Goal: Task Accomplishment & Management: Use online tool/utility

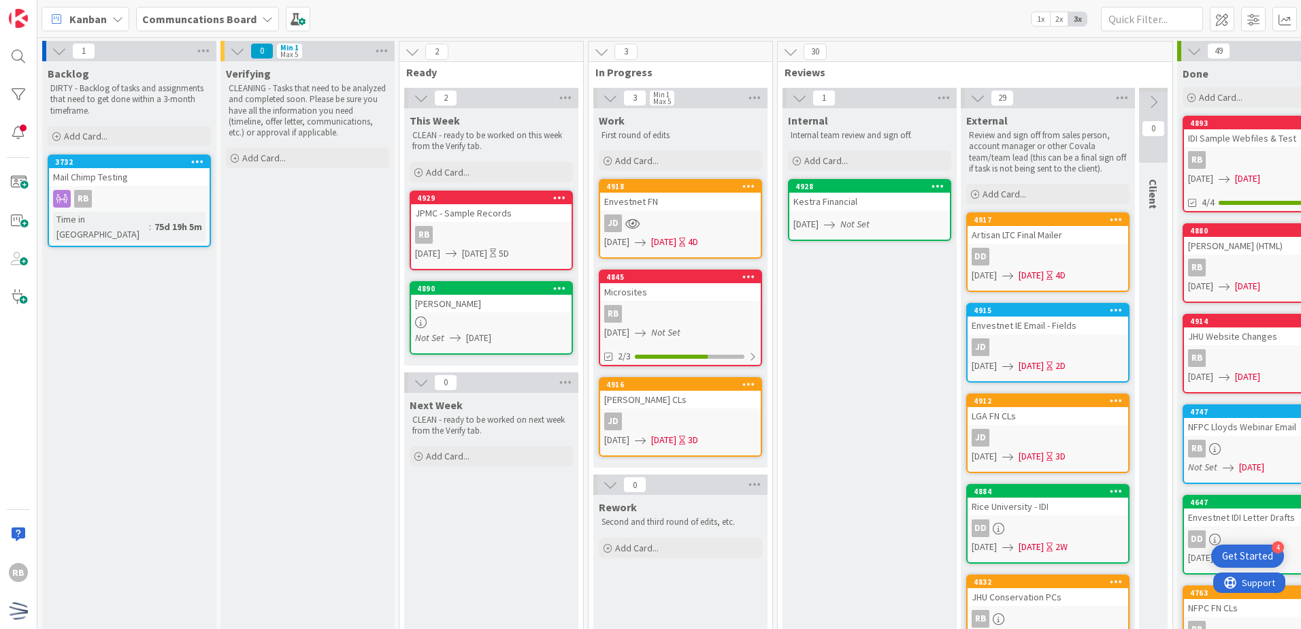
click at [750, 384] on icon at bounding box center [748, 384] width 13 height 10
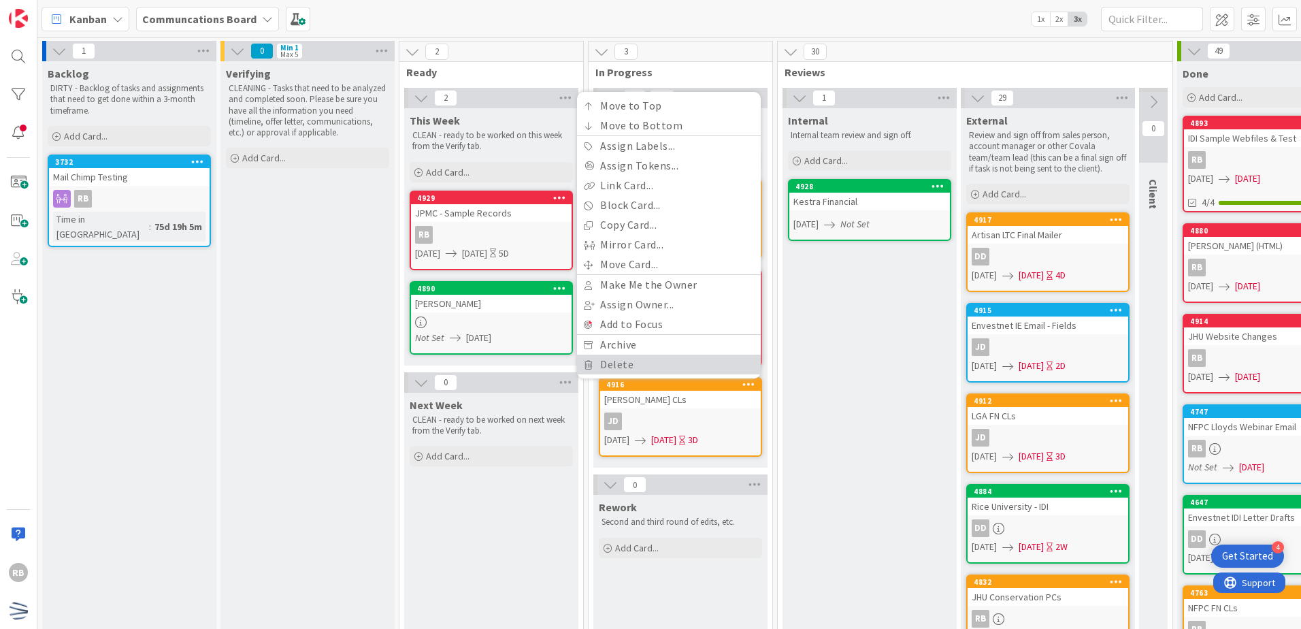
click at [723, 370] on link "Delete" at bounding box center [669, 364] width 184 height 20
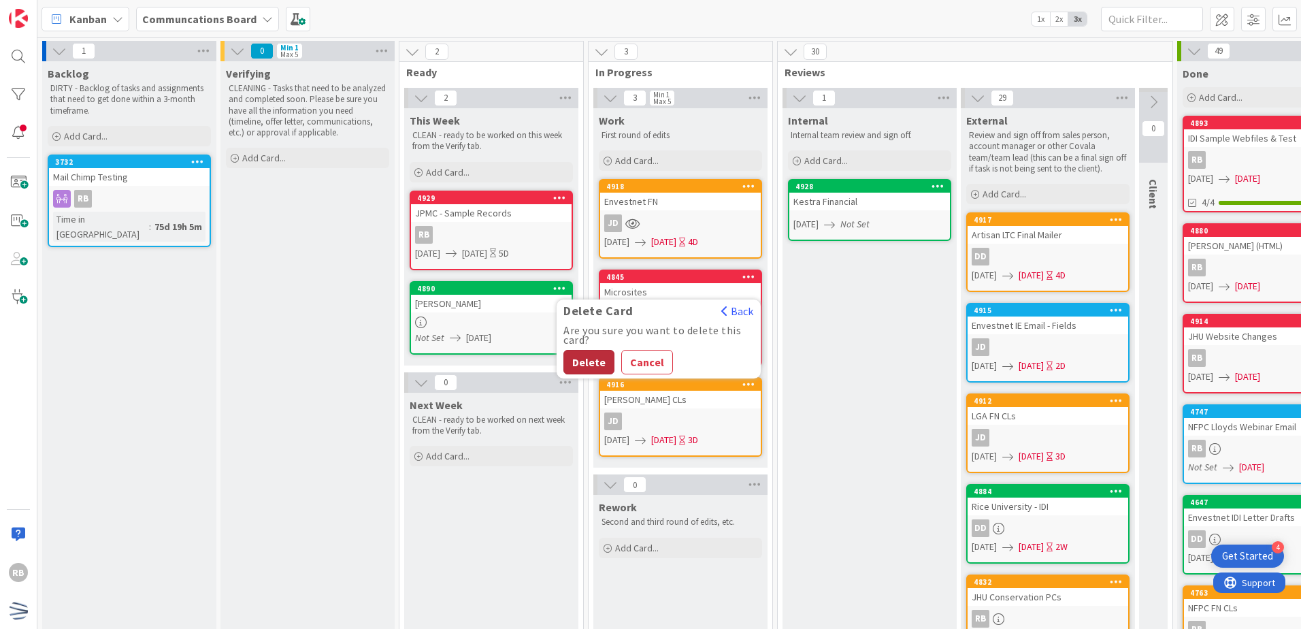
click at [594, 367] on button "Delete" at bounding box center [588, 362] width 51 height 24
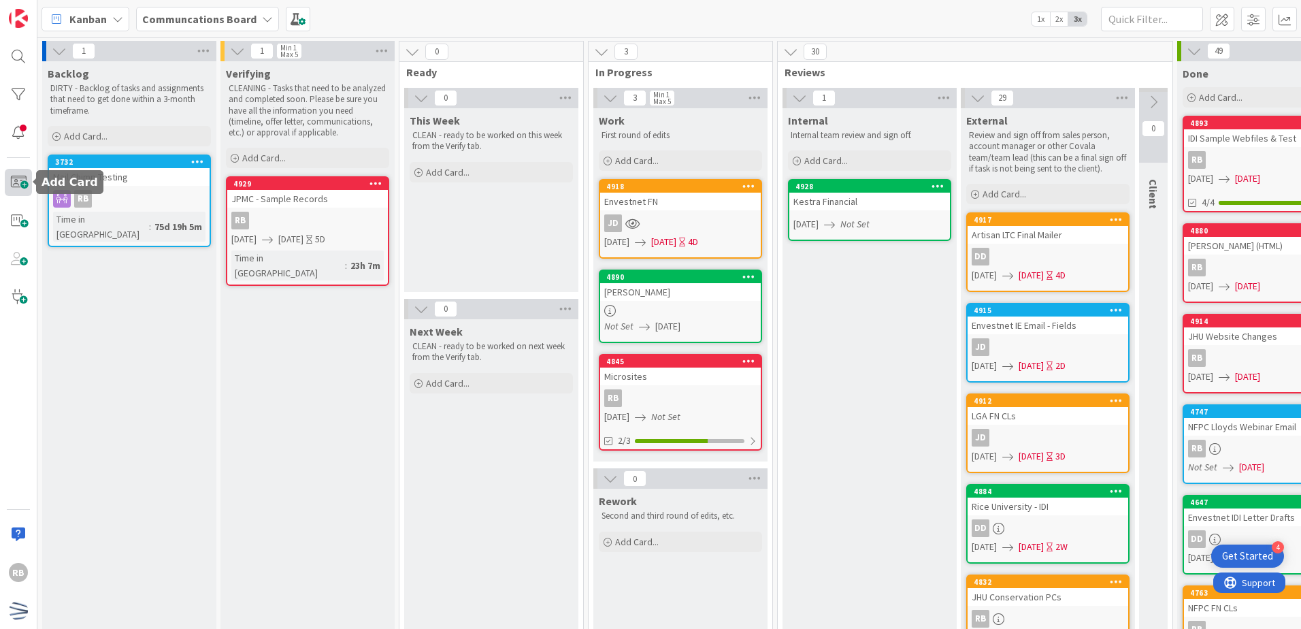
click at [24, 190] on span at bounding box center [18, 182] width 27 height 27
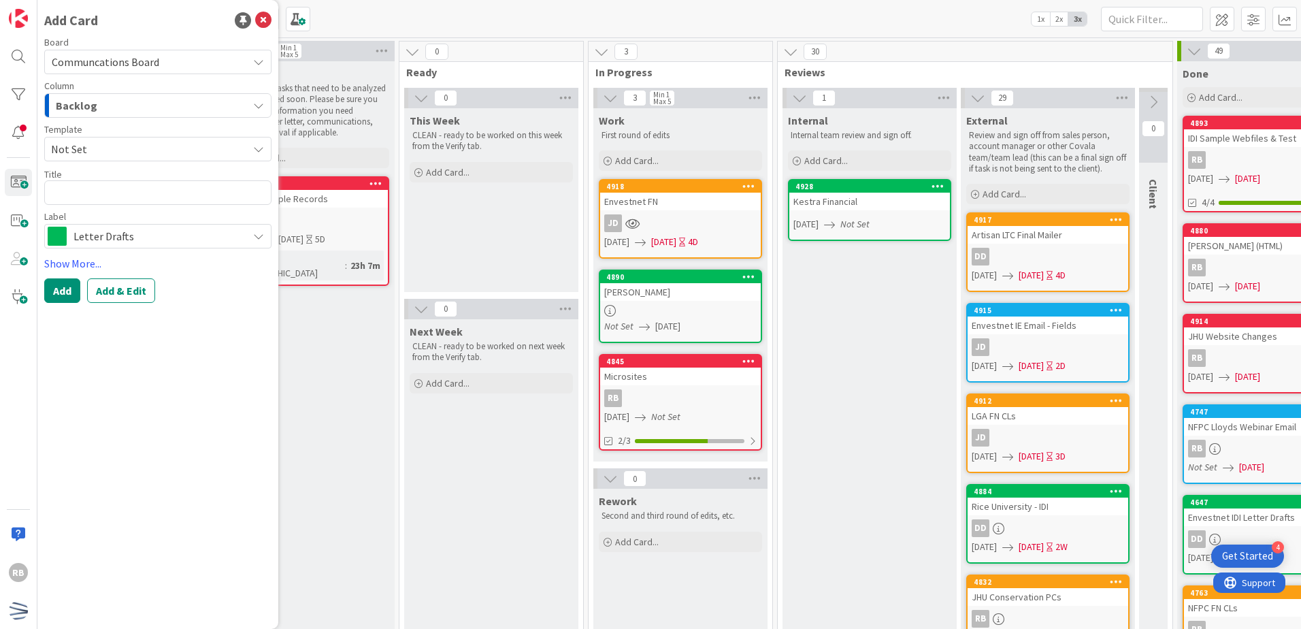
click at [114, 112] on div "Backlog" at bounding box center [149, 106] width 195 height 22
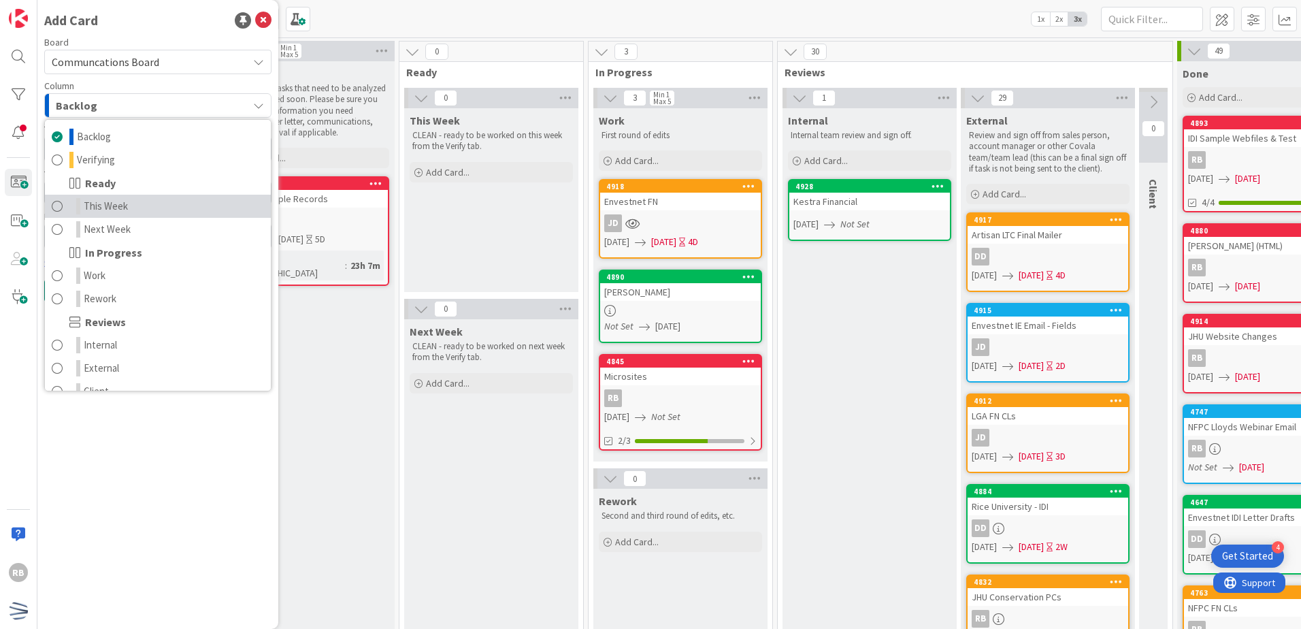
click at [125, 201] on span "This Week" at bounding box center [106, 206] width 44 height 16
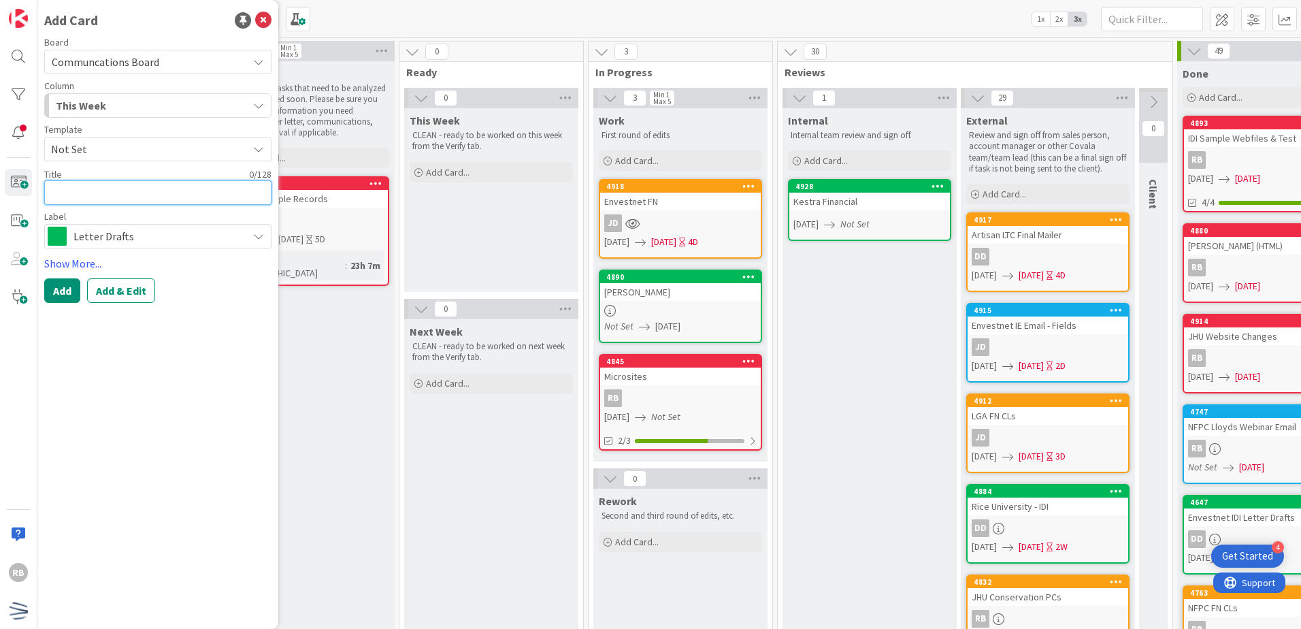
click at [120, 197] on textarea at bounding box center [157, 192] width 227 height 24
type textarea "x"
type textarea "T"
type textarea "x"
type textarea "TR"
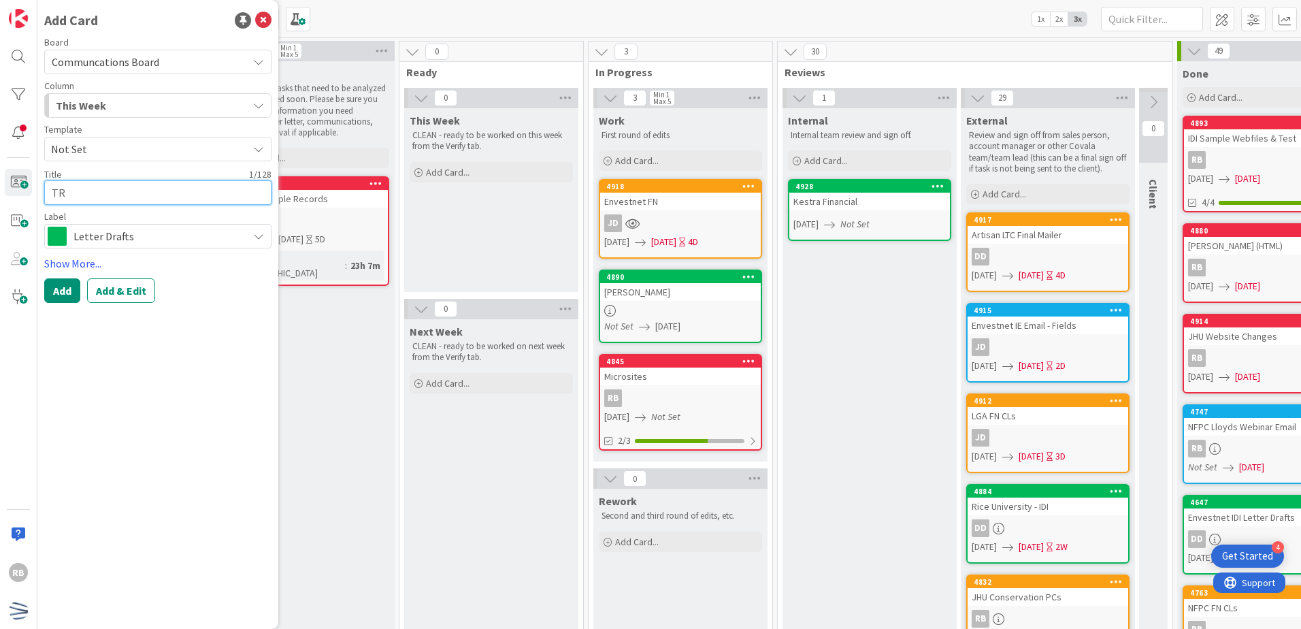
type textarea "x"
type textarea "TRe"
type textarea "x"
type textarea "TR"
type textarea "x"
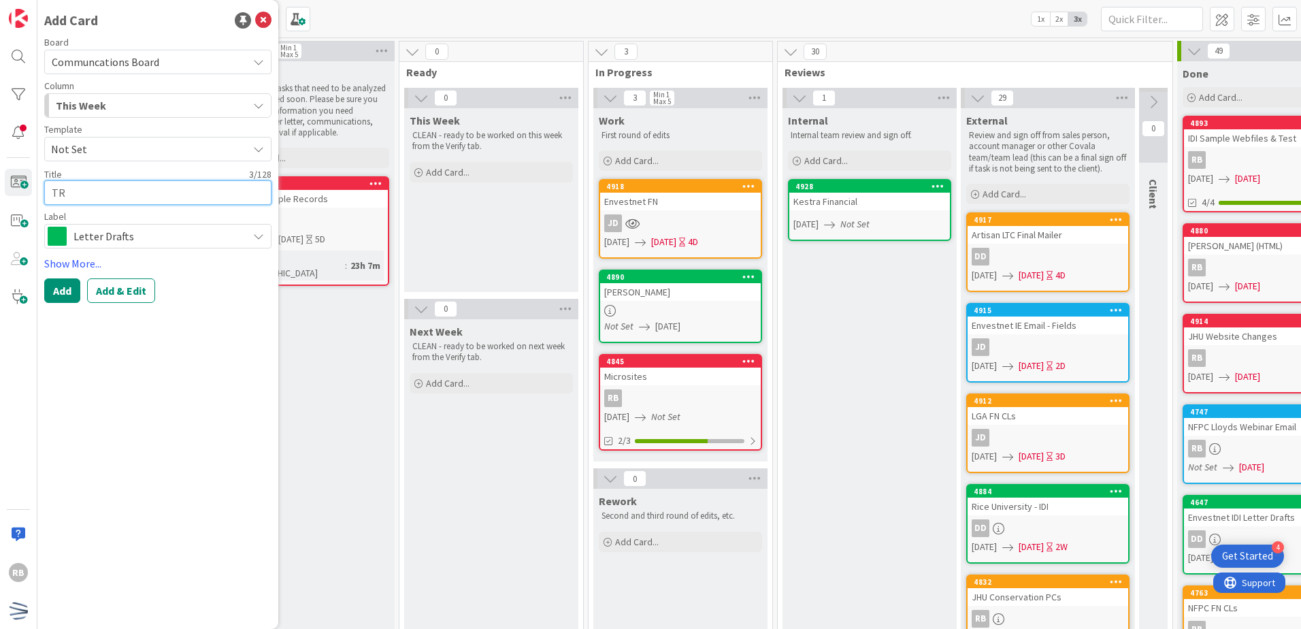
type textarea "T"
type textarea "x"
type textarea "R"
type textarea "x"
type textarea "Re"
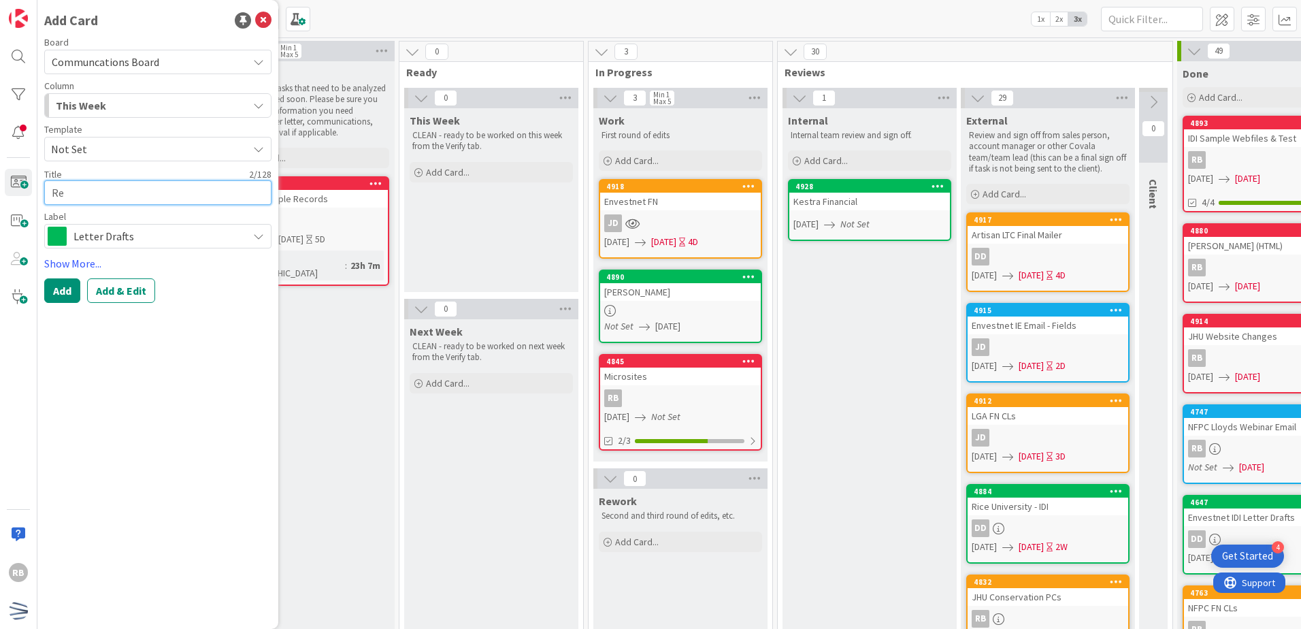
type textarea "x"
type textarea "Rev"
type textarea "x"
type textarea "Revl"
type textarea "x"
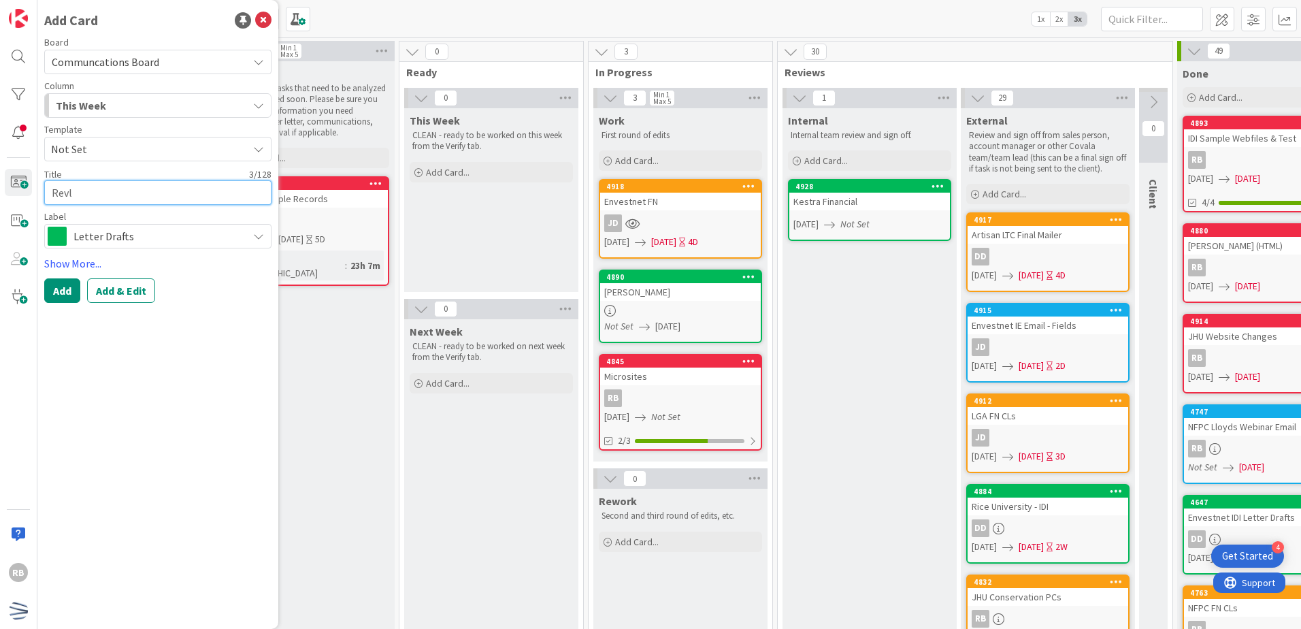
type textarea "Revlo"
type textarea "x"
type textarea "Revlon"
click at [134, 153] on span "Not Set" at bounding box center [144, 149] width 186 height 18
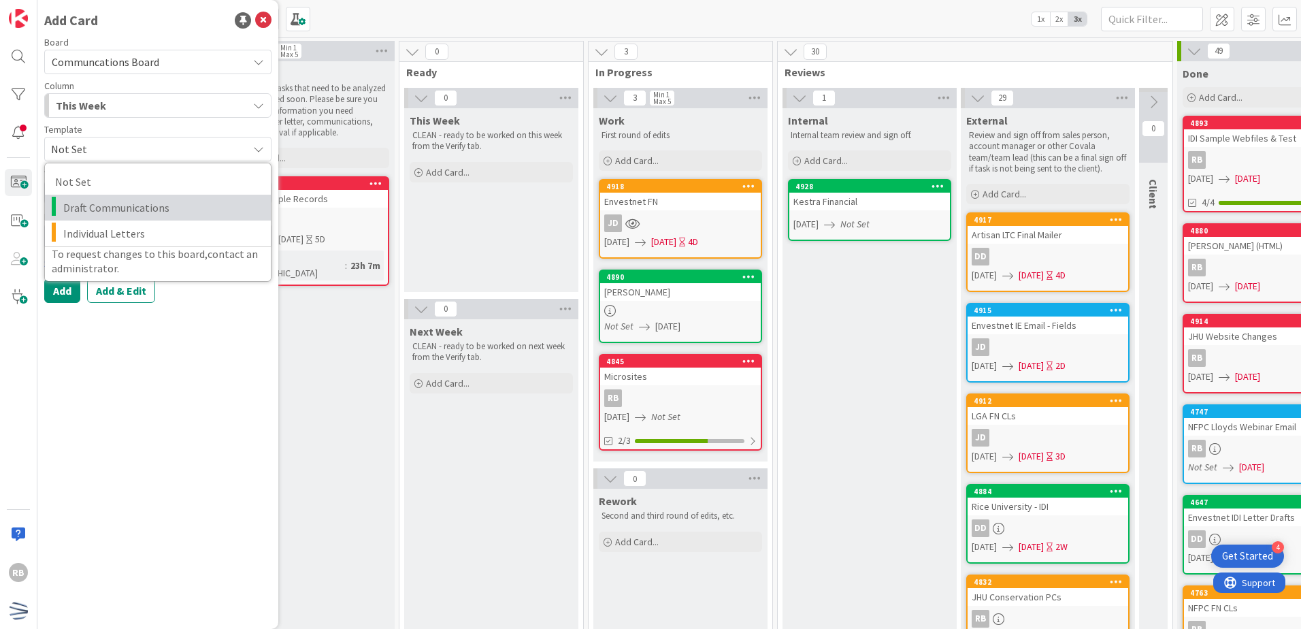
click at [133, 208] on span "Draft Communications" at bounding box center [161, 208] width 197 height 18
type textarea "x"
type textarea "Draft Communications"
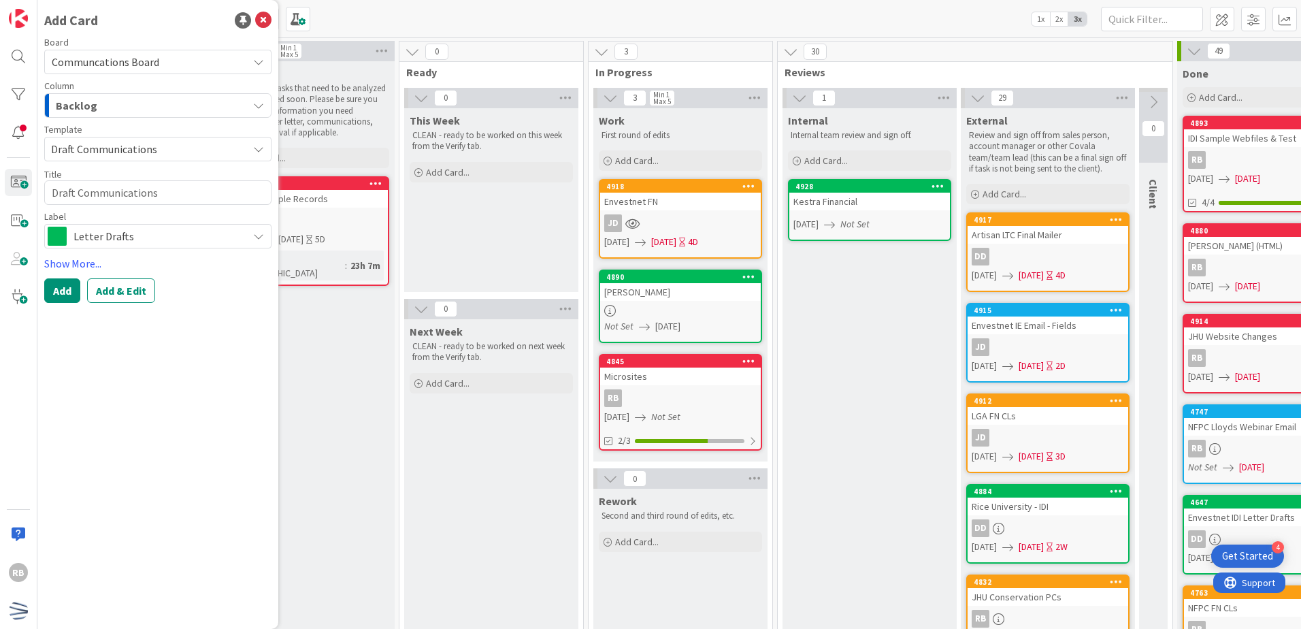
click at [142, 108] on div "Backlog" at bounding box center [149, 106] width 195 height 22
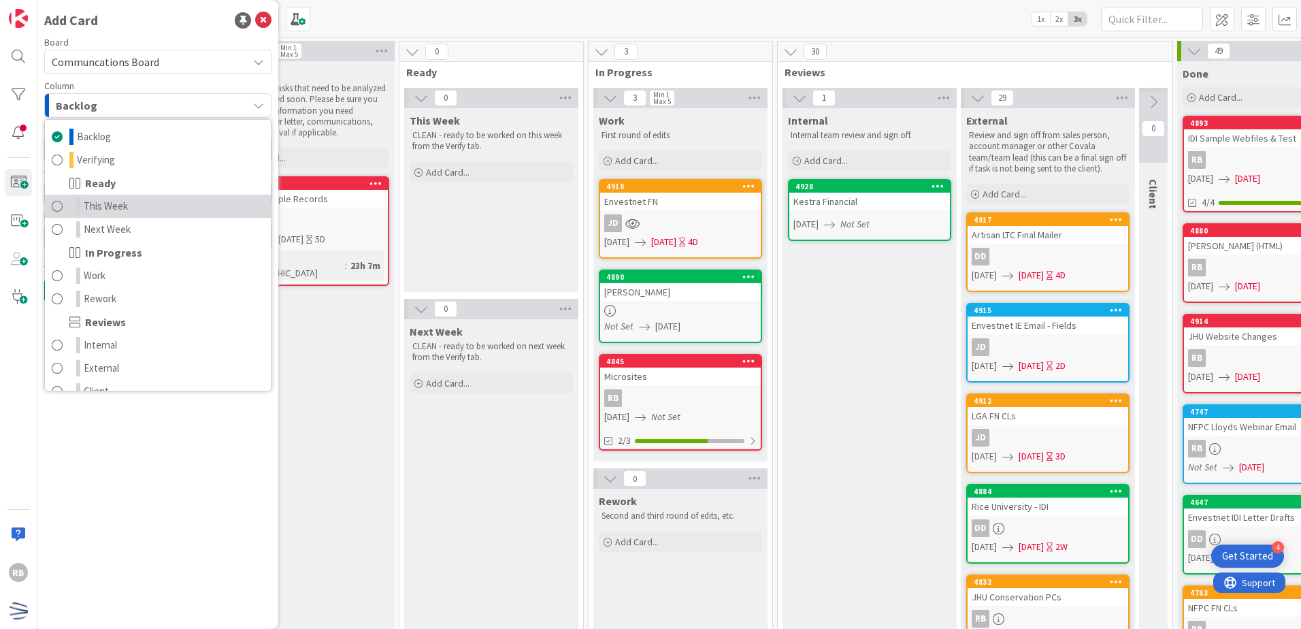
click at [120, 205] on span "This Week" at bounding box center [106, 206] width 44 height 16
type textarea "x"
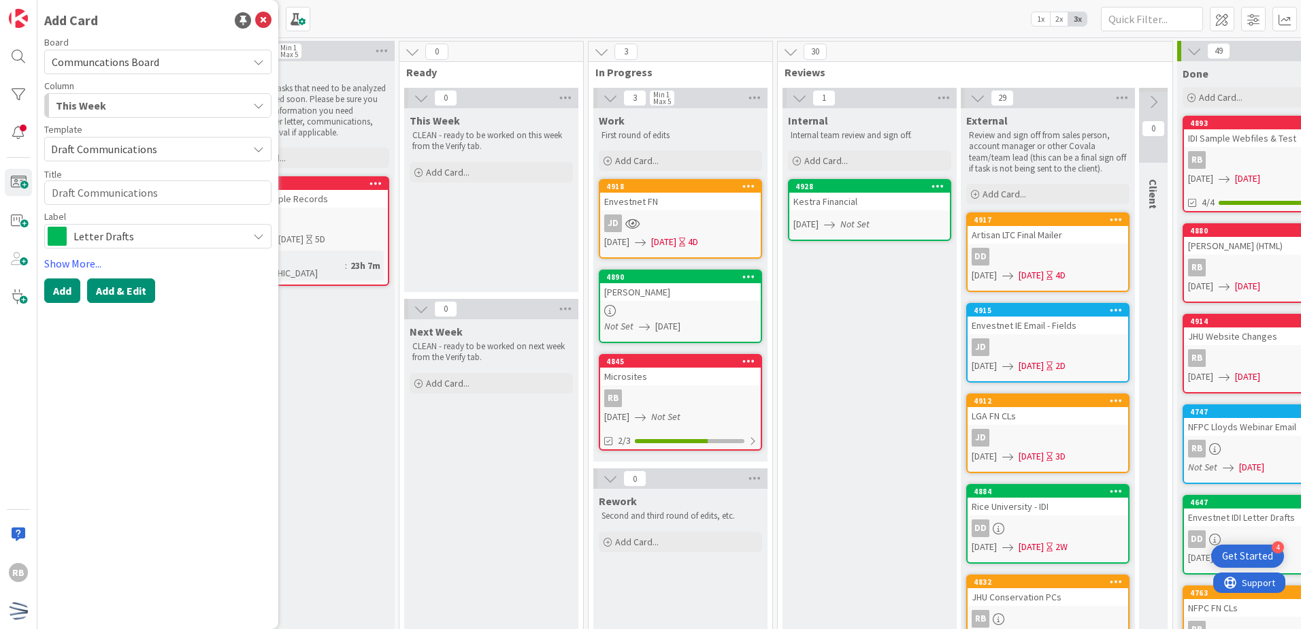
click at [112, 293] on button "Add & Edit" at bounding box center [121, 290] width 68 height 24
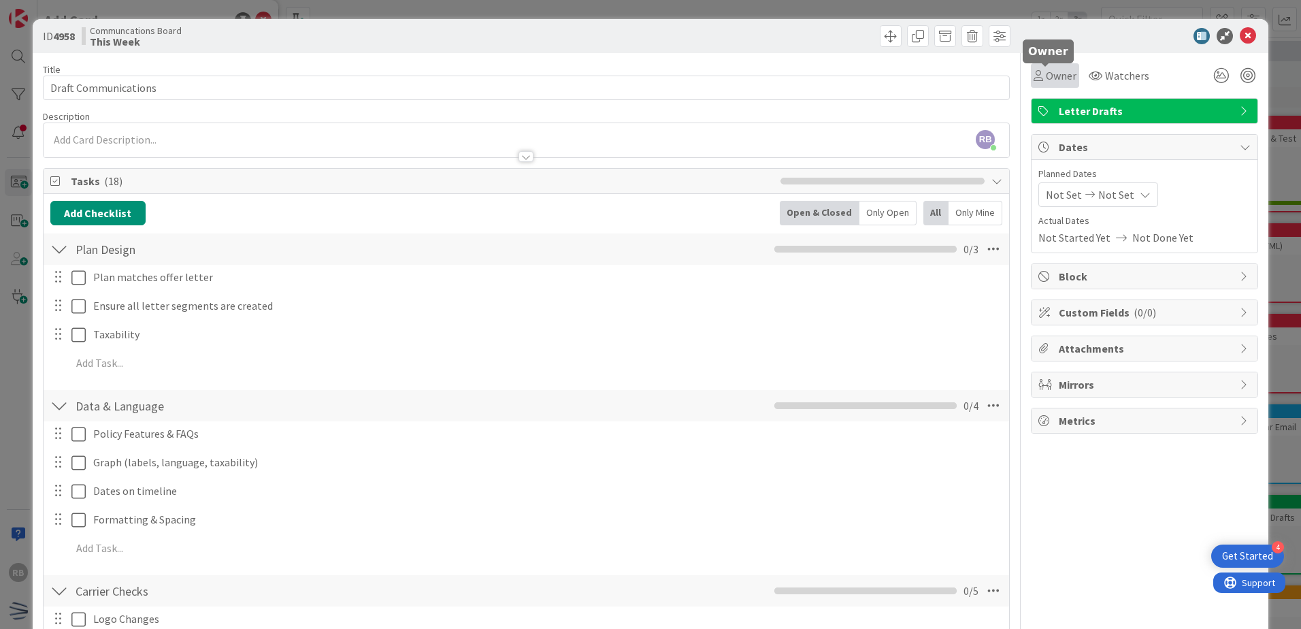
click at [1033, 73] on div "Owner" at bounding box center [1054, 75] width 43 height 16
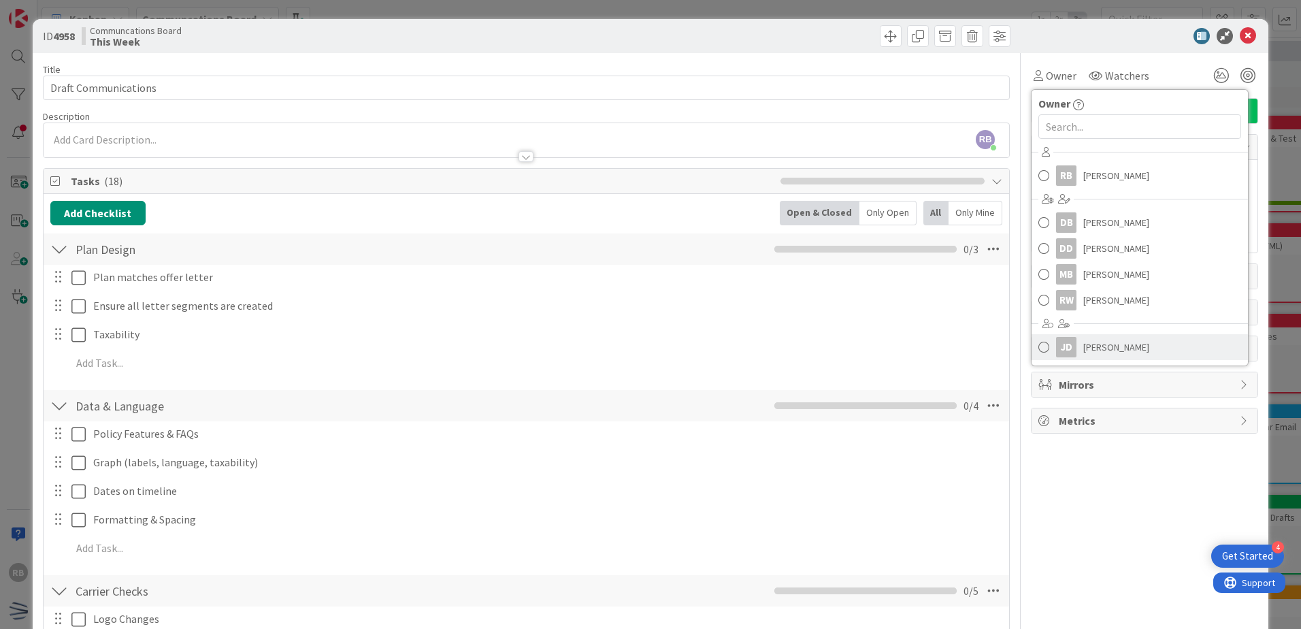
click at [1101, 345] on span "Jessica Dindayal" at bounding box center [1116, 347] width 66 height 20
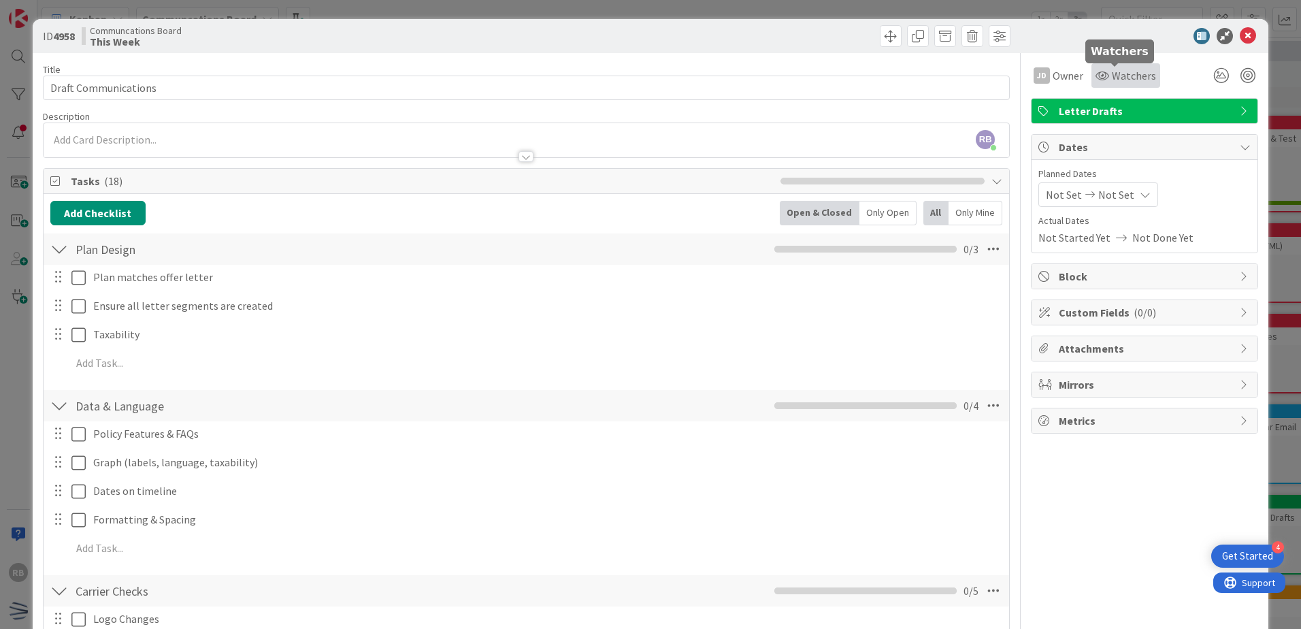
click at [1112, 75] on span "Watchers" at bounding box center [1134, 75] width 44 height 16
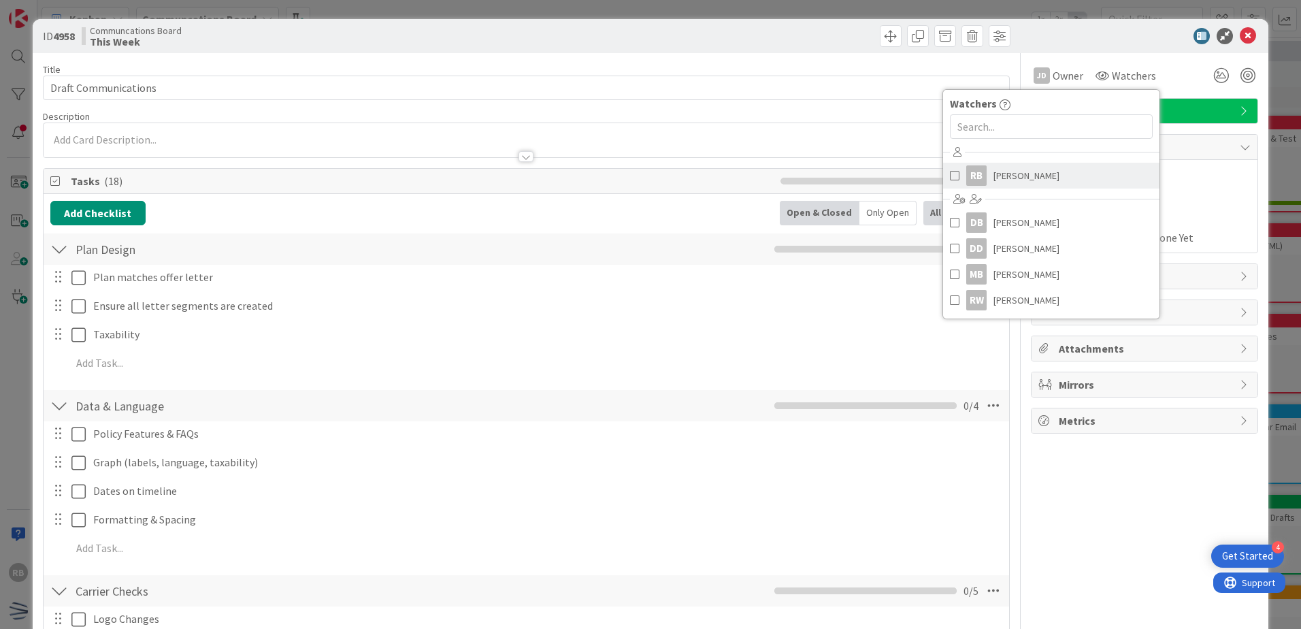
click at [1023, 172] on span "Raul Bobadilla" at bounding box center [1026, 175] width 66 height 20
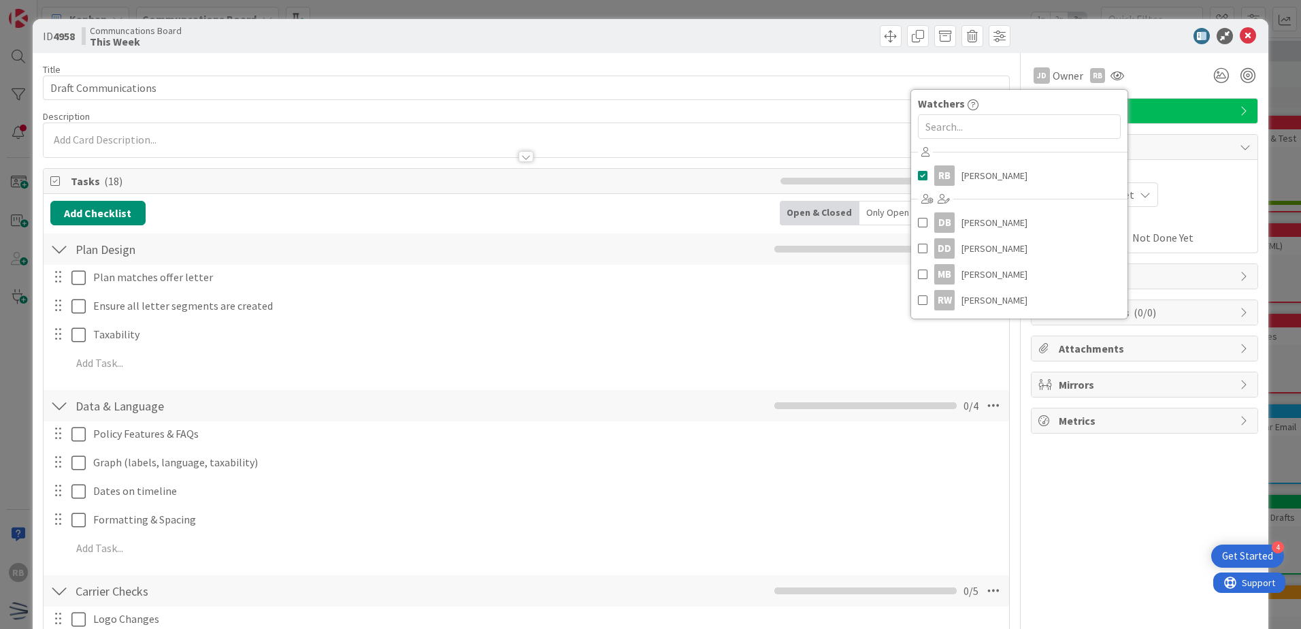
click at [1139, 71] on div "JD Owner Owner Remove Set as Watcher RB Raul Bobadilla DB Daniel Bobadilla DD D…" at bounding box center [1144, 75] width 227 height 24
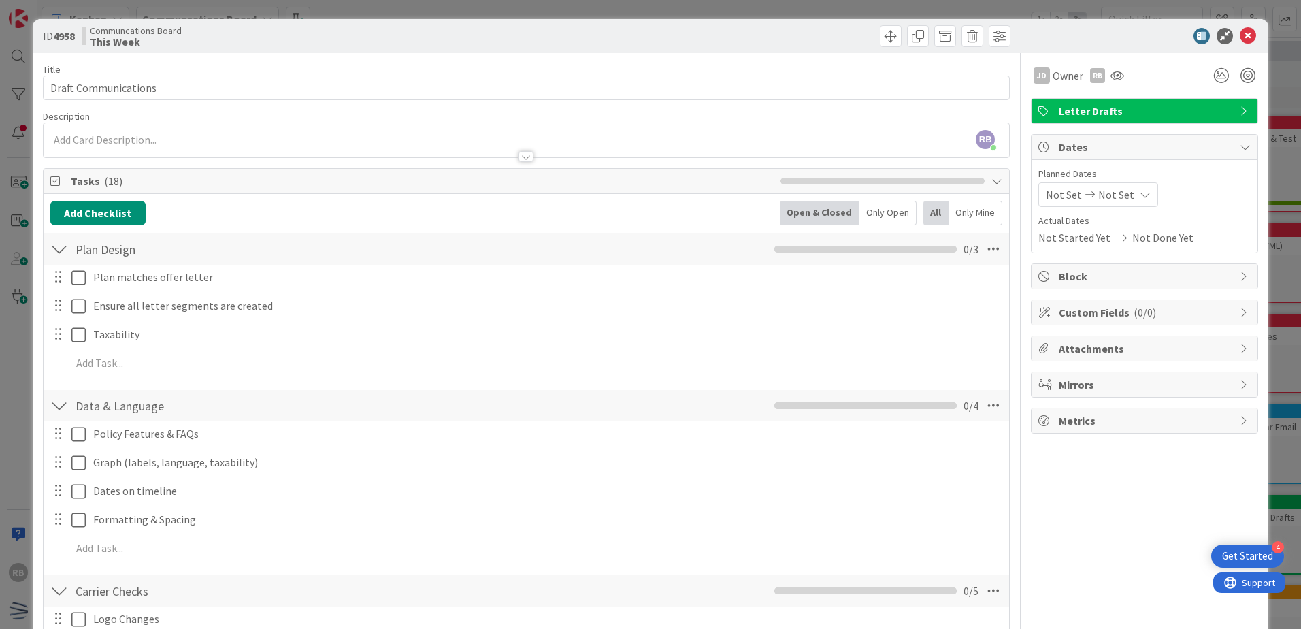
click at [1132, 188] on div "Not Set Not Set" at bounding box center [1098, 194] width 120 height 24
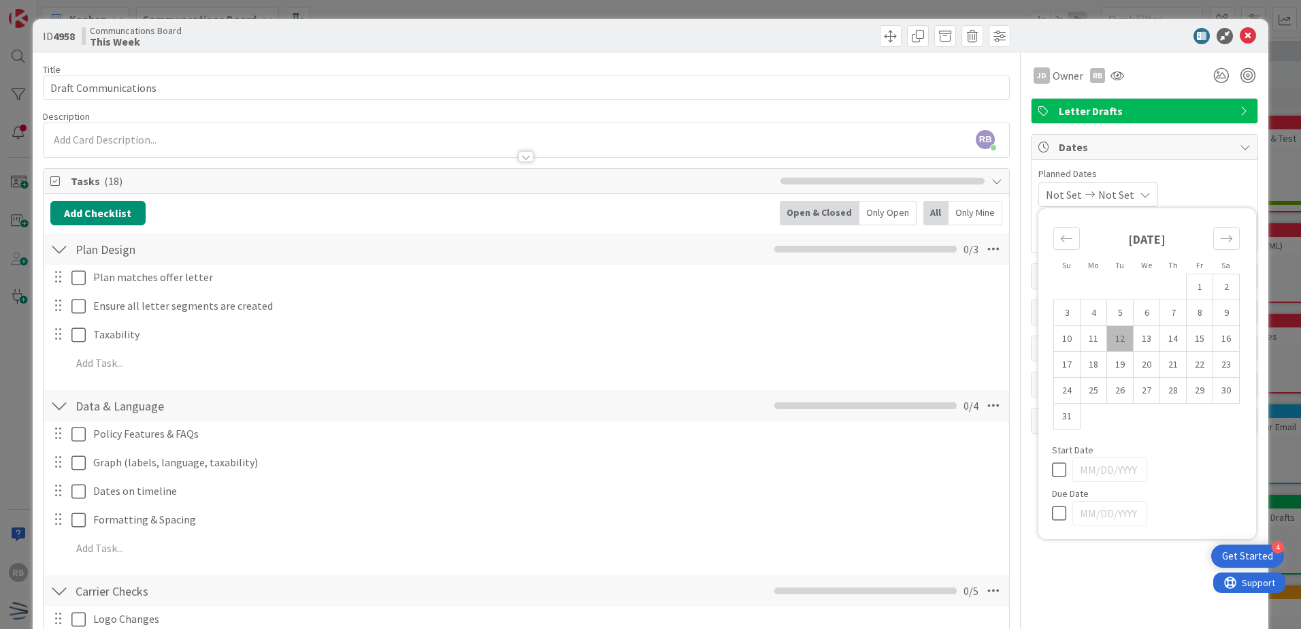
click at [1112, 336] on td "12" at bounding box center [1120, 339] width 27 height 26
type input "08/12/2025"
click at [1170, 363] on td "21" at bounding box center [1173, 365] width 27 height 26
type input "08/21/2025"
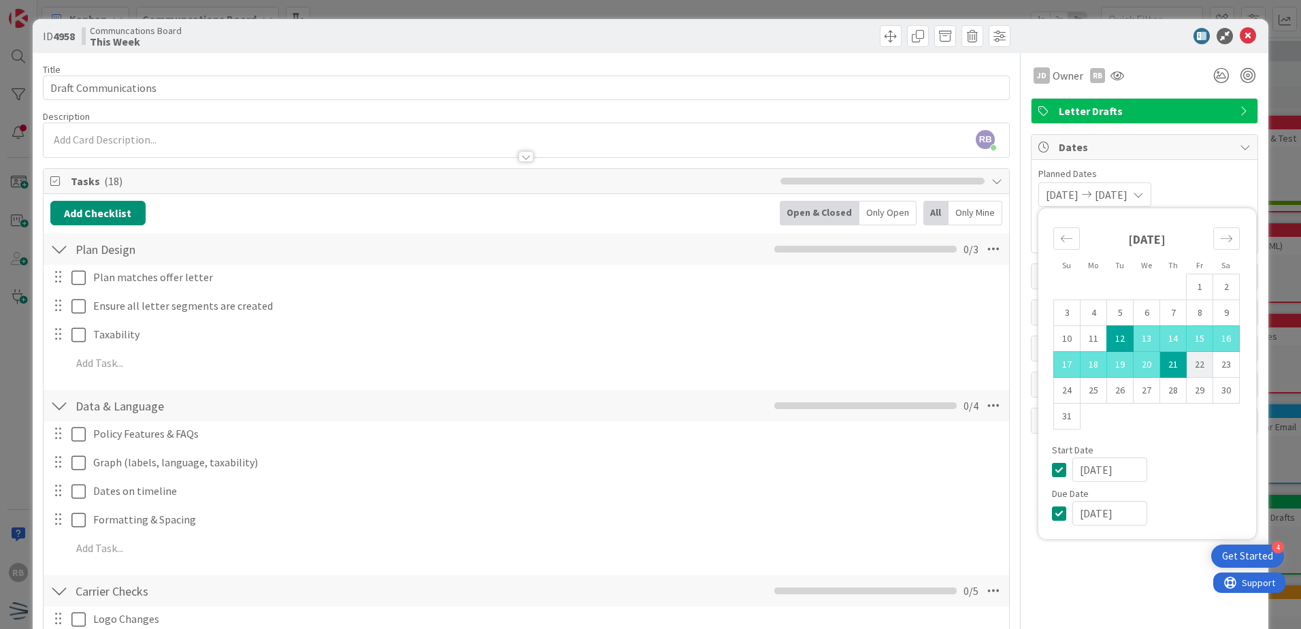
click at [1187, 358] on td "22" at bounding box center [1200, 365] width 27 height 26
type input "08/22/2025"
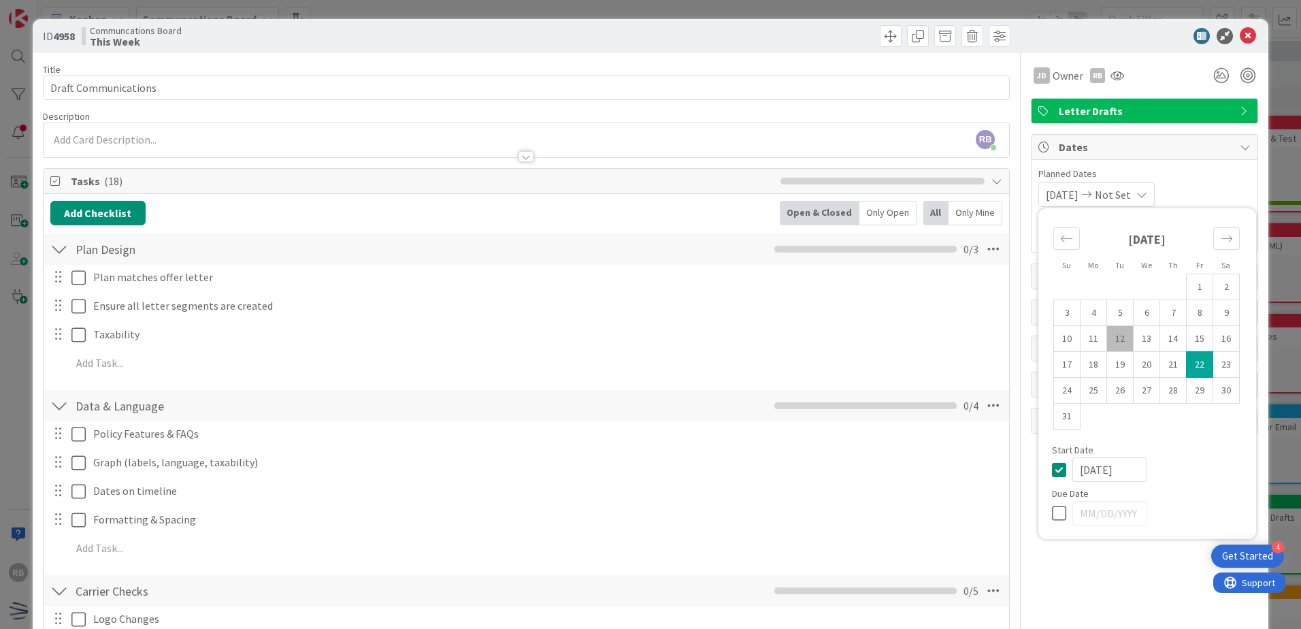
click at [1107, 327] on td "12" at bounding box center [1120, 339] width 27 height 26
type input "08/12/2025"
click at [1187, 360] on td "22" at bounding box center [1200, 365] width 27 height 26
type input "08/22/2025"
click at [1187, 425] on td "Calendar" at bounding box center [1200, 416] width 27 height 26
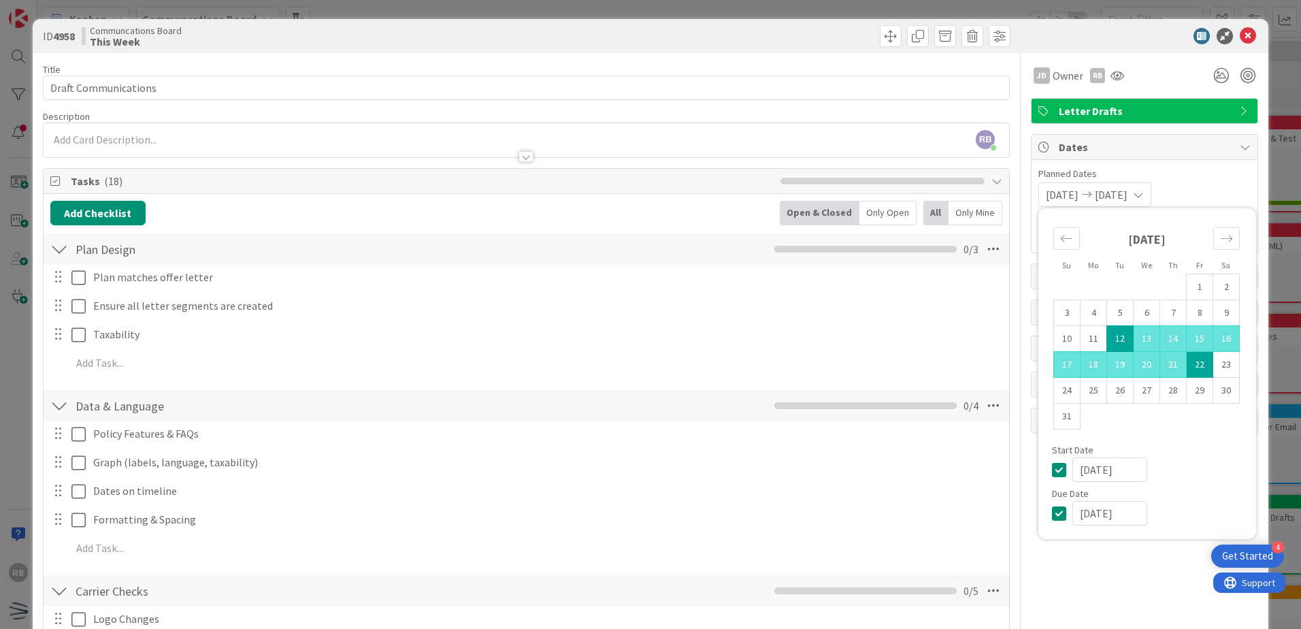
click at [1200, 186] on div "08/12/2025 08/22/2025 Su Mo Tu We Th Fr Sa July 2025 1 2 3 4 5 6 7 8 9 10 11 12…" at bounding box center [1144, 194] width 212 height 24
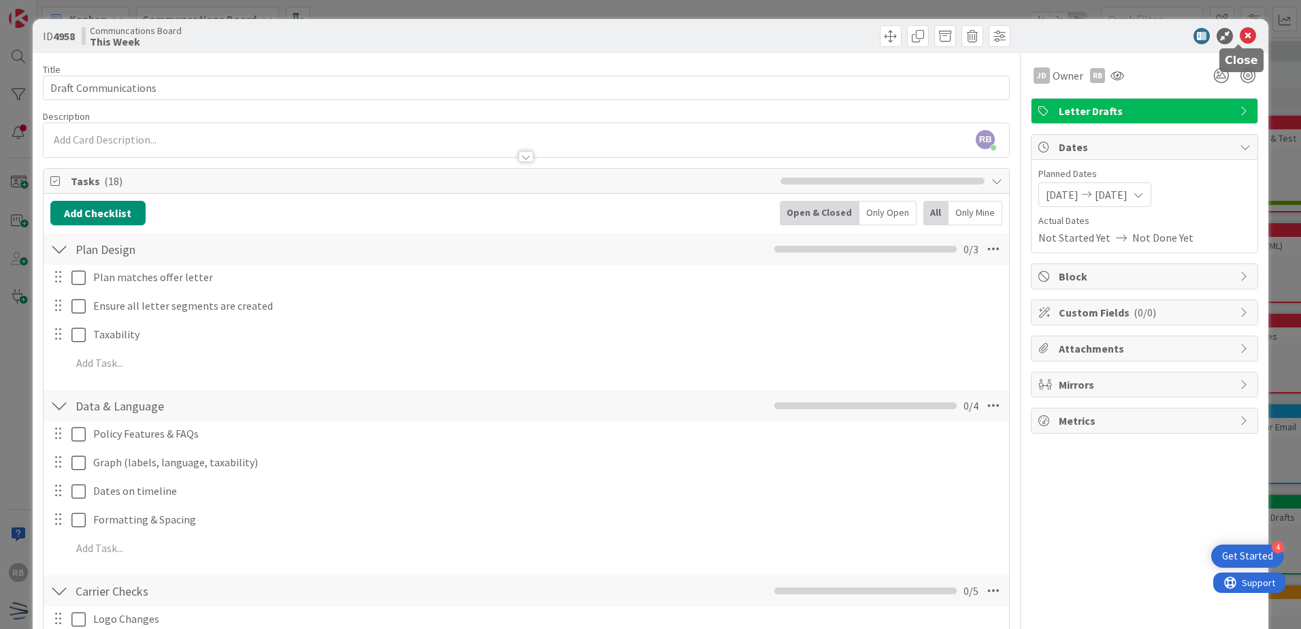
click at [1240, 36] on icon at bounding box center [1248, 36] width 16 height 16
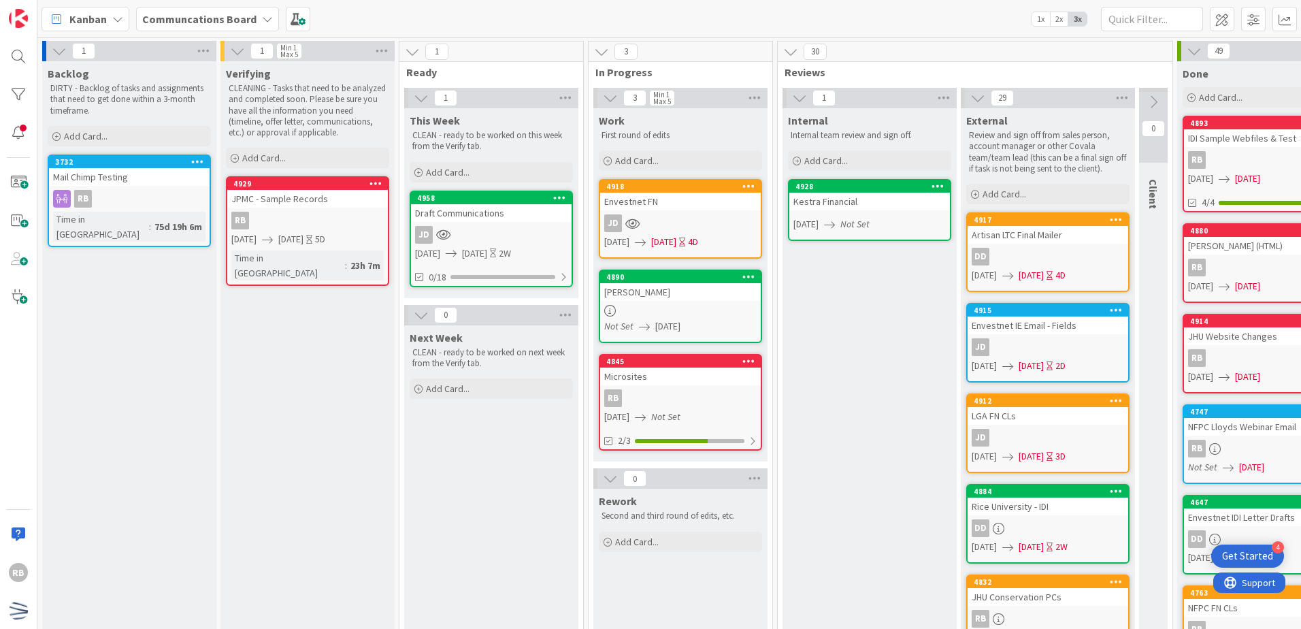
click at [524, 213] on div "Draft Communications" at bounding box center [491, 213] width 161 height 18
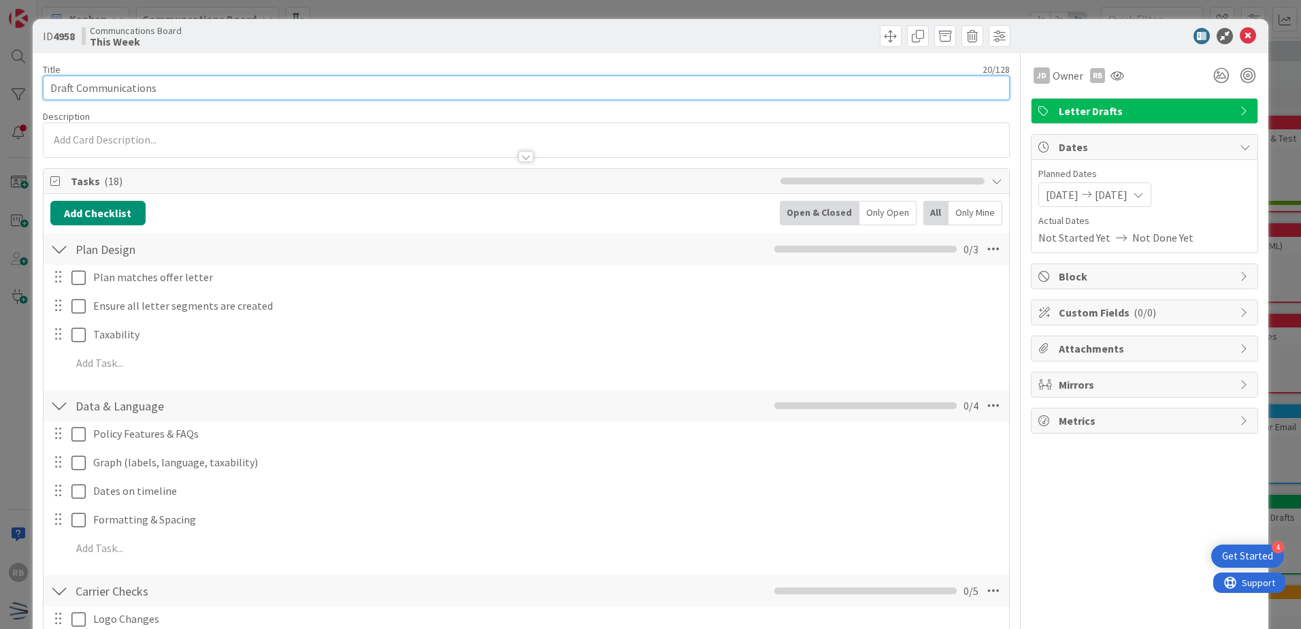
click at [50, 86] on input "Draft Communications" at bounding box center [526, 88] width 967 height 24
drag, startPoint x: 202, startPoint y: 89, endPoint x: 83, endPoint y: 90, distance: 119.1
click at [83, 90] on input "Revlon Draft Communications" at bounding box center [526, 88] width 967 height 24
type input "Revlon Letter Drafts"
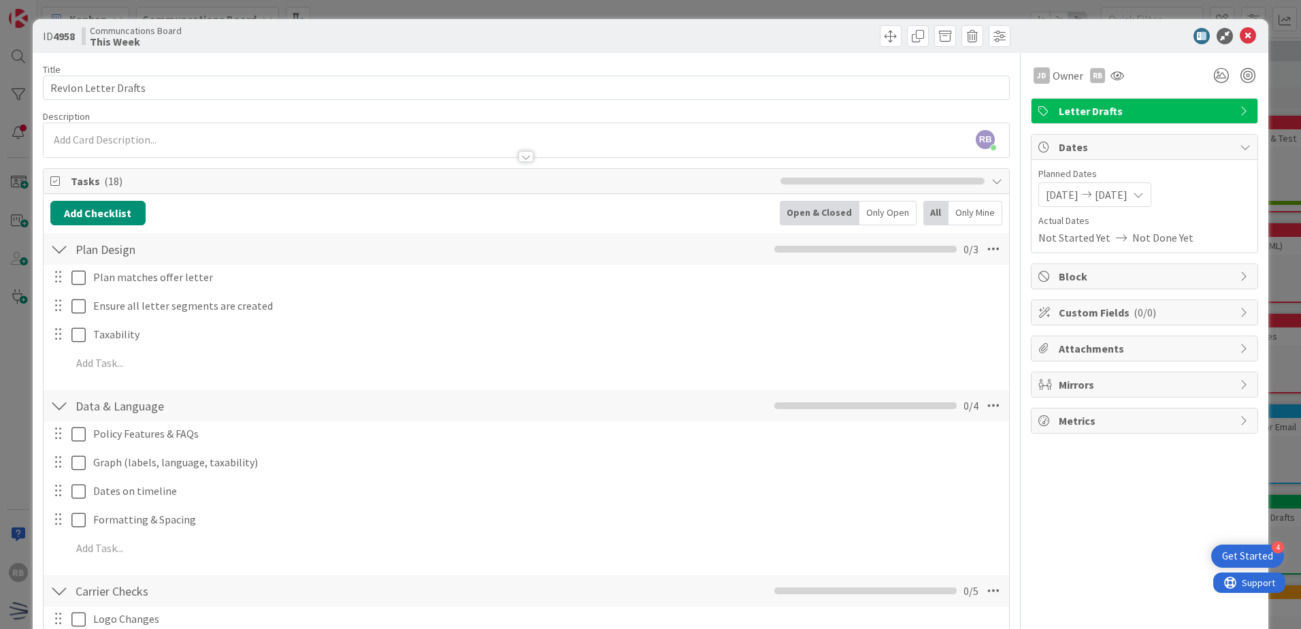
click at [419, 112] on div "Description" at bounding box center [526, 116] width 967 height 12
click at [1242, 37] on icon at bounding box center [1248, 36] width 16 height 16
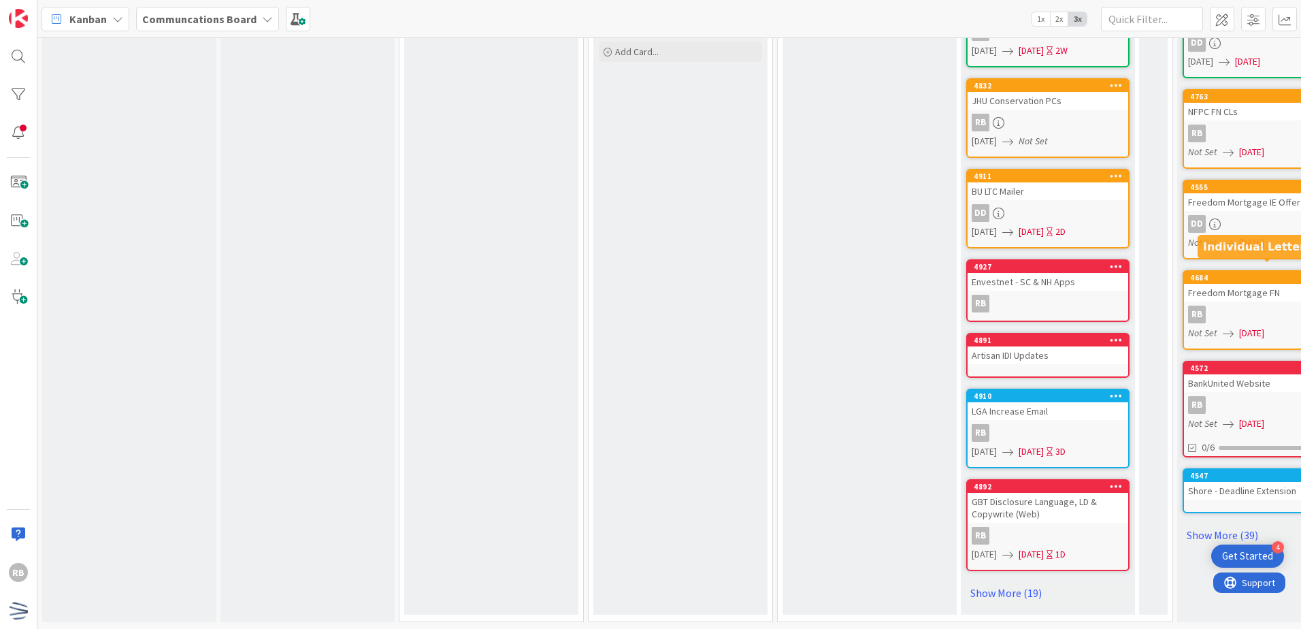
scroll to position [506, 0]
click at [1201, 524] on link "Show More (39)" at bounding box center [1263, 535] width 163 height 22
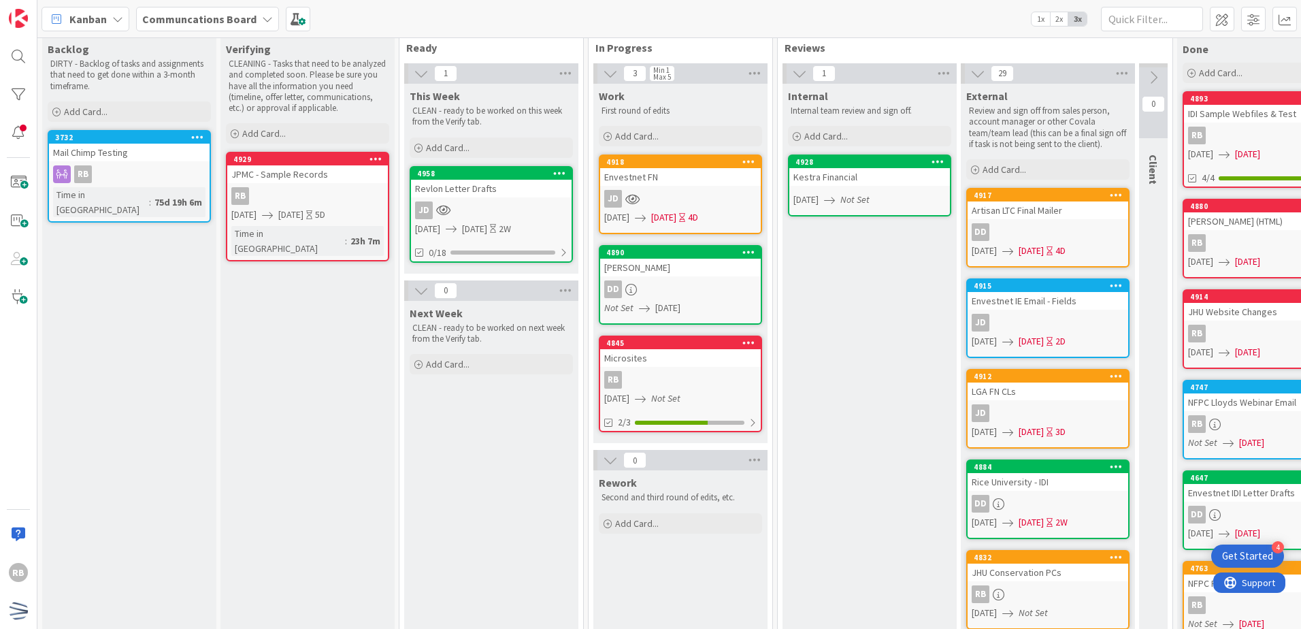
scroll to position [0, 0]
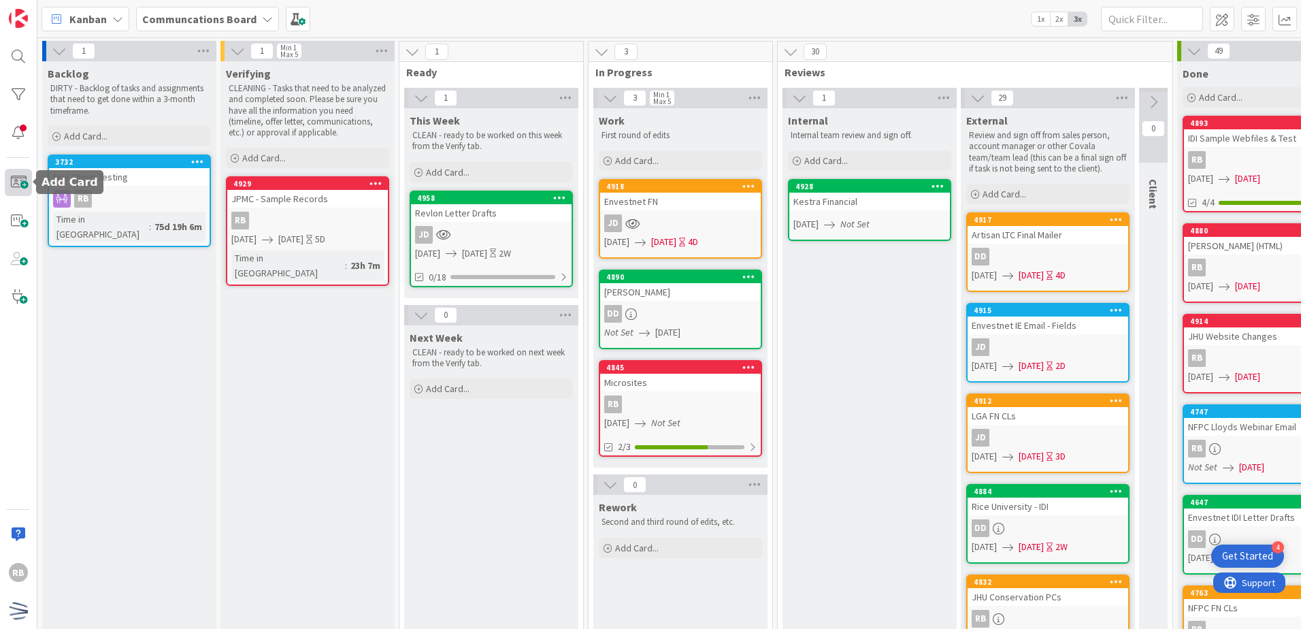
click at [14, 180] on span at bounding box center [18, 182] width 27 height 27
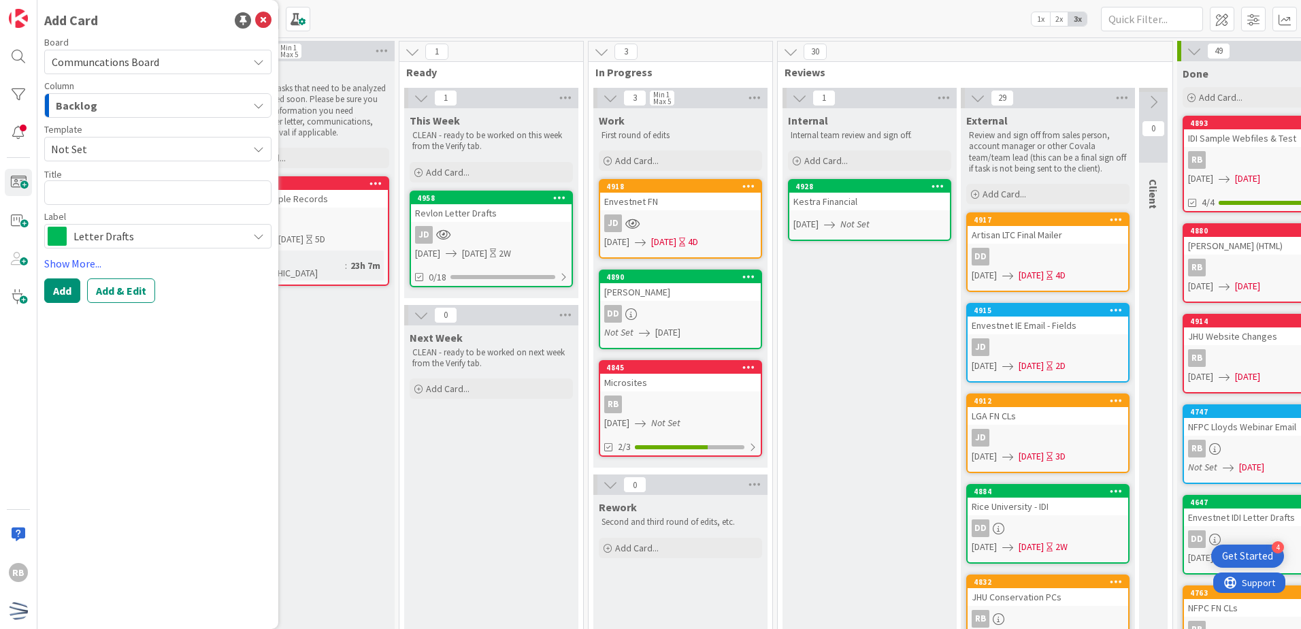
click at [145, 107] on div "Backlog" at bounding box center [149, 106] width 195 height 22
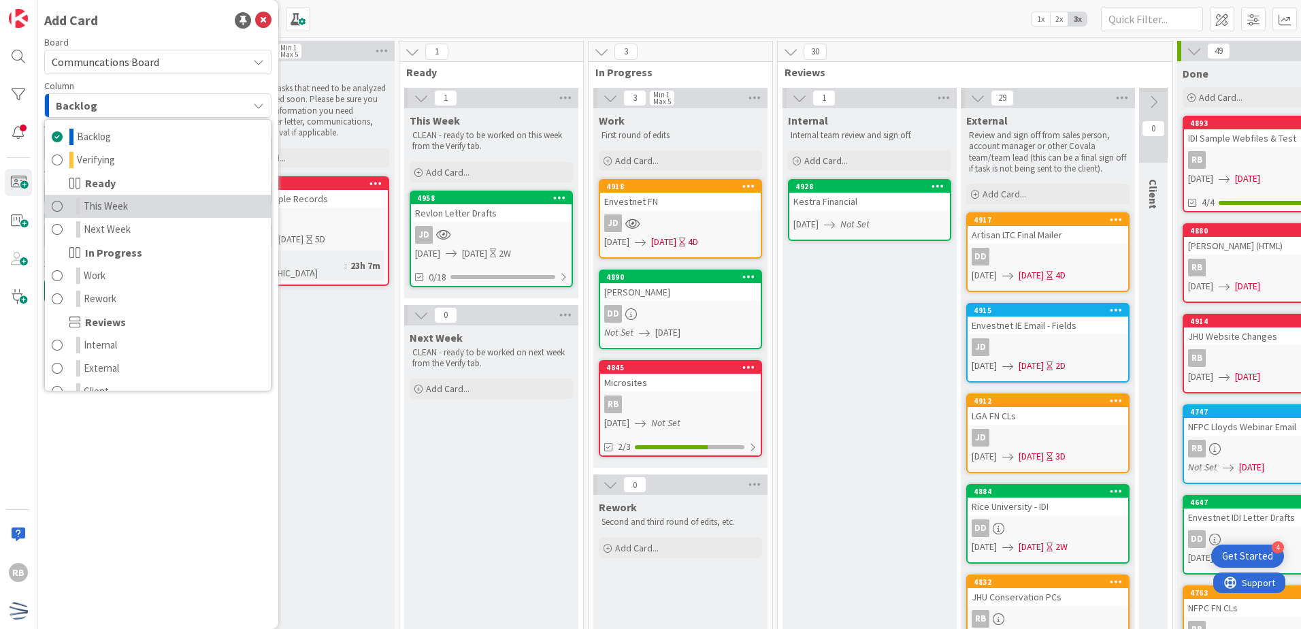
click at [116, 203] on span "This Week" at bounding box center [106, 206] width 44 height 16
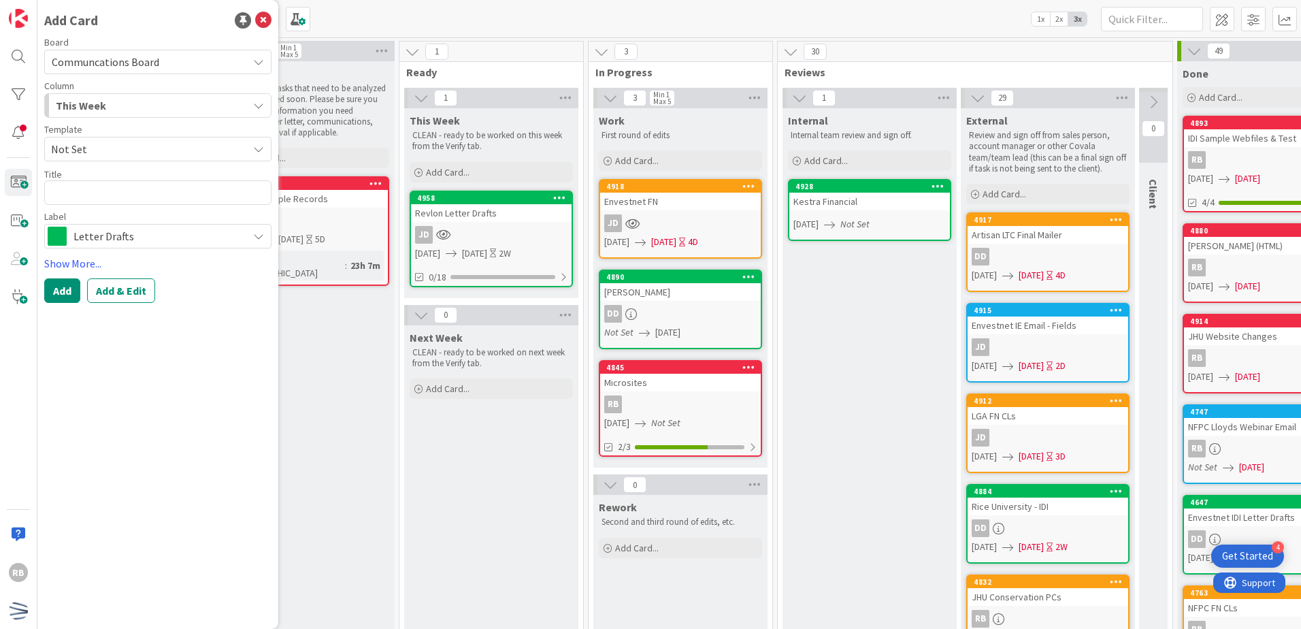
click at [152, 145] on span "Not Set" at bounding box center [144, 149] width 186 height 18
drag, startPoint x: 139, startPoint y: 364, endPoint x: 137, endPoint y: 346, distance: 18.6
click at [139, 363] on div "Add Card Board Communcations Board Column This Week Backlog Verifying Ready Thi…" at bounding box center [157, 314] width 241 height 629
click at [114, 195] on textarea at bounding box center [157, 192] width 227 height 24
type textarea "x"
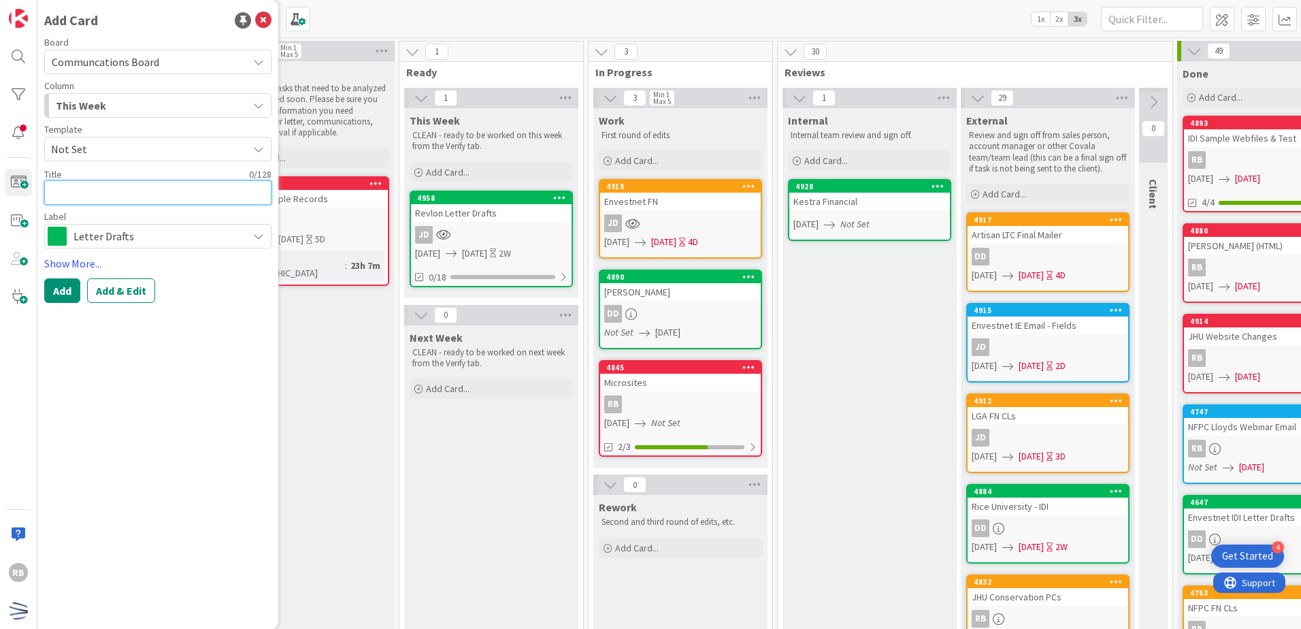
type textarea "B"
type textarea "x"
type textarea "BU"
type textarea "x"
type textarea "BU"
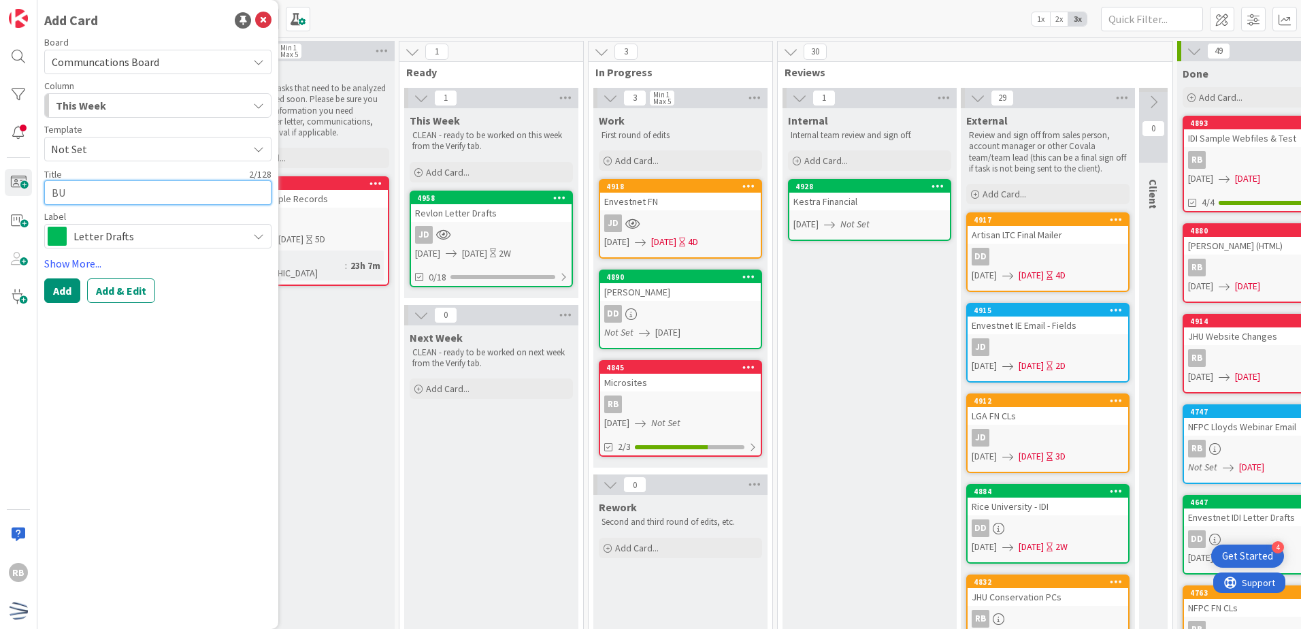
type textarea "x"
type textarea "BU F"
type textarea "x"
type textarea "BU Fi"
type textarea "x"
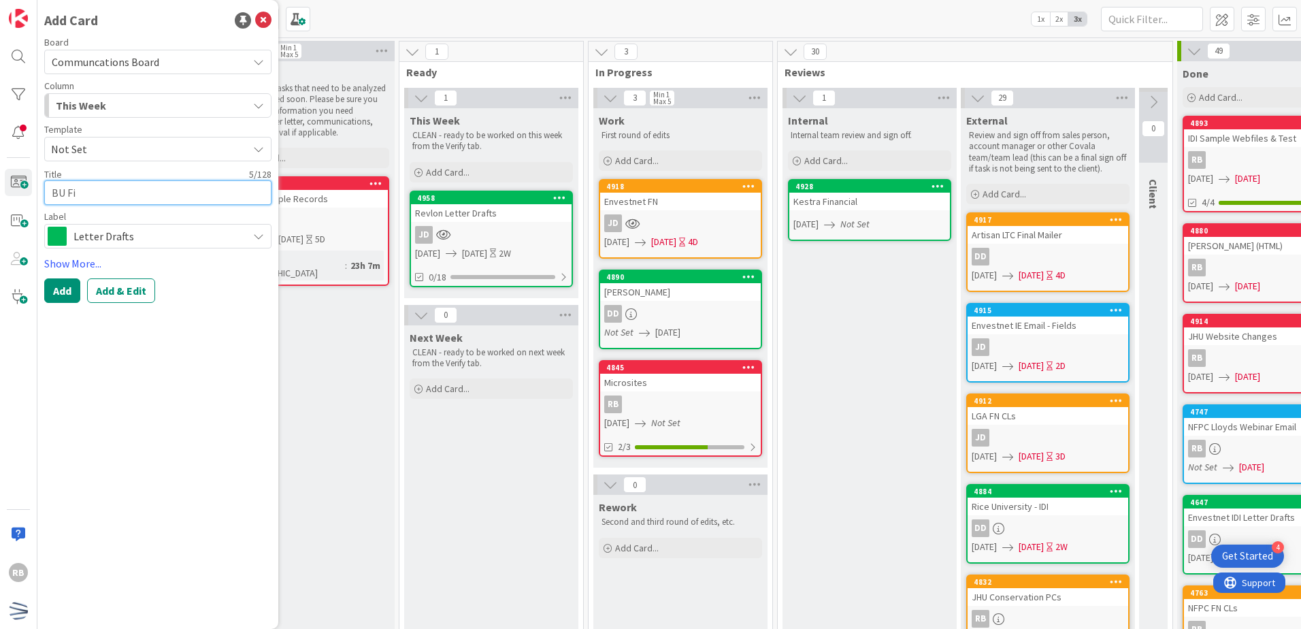
type textarea "BU Fin"
type textarea "x"
type textarea "BU Fina"
type textarea "x"
type textarea "BU Final"
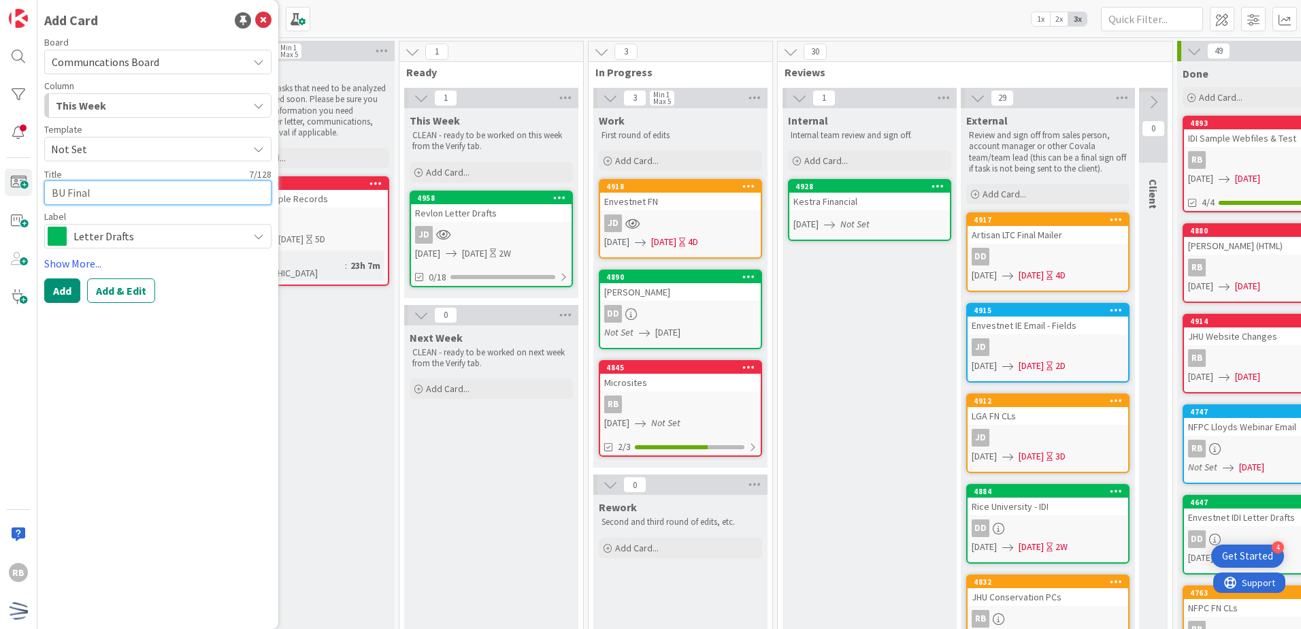
type textarea "x"
type textarea "BU Final"
type textarea "x"
type textarea "BU Final N"
type textarea "x"
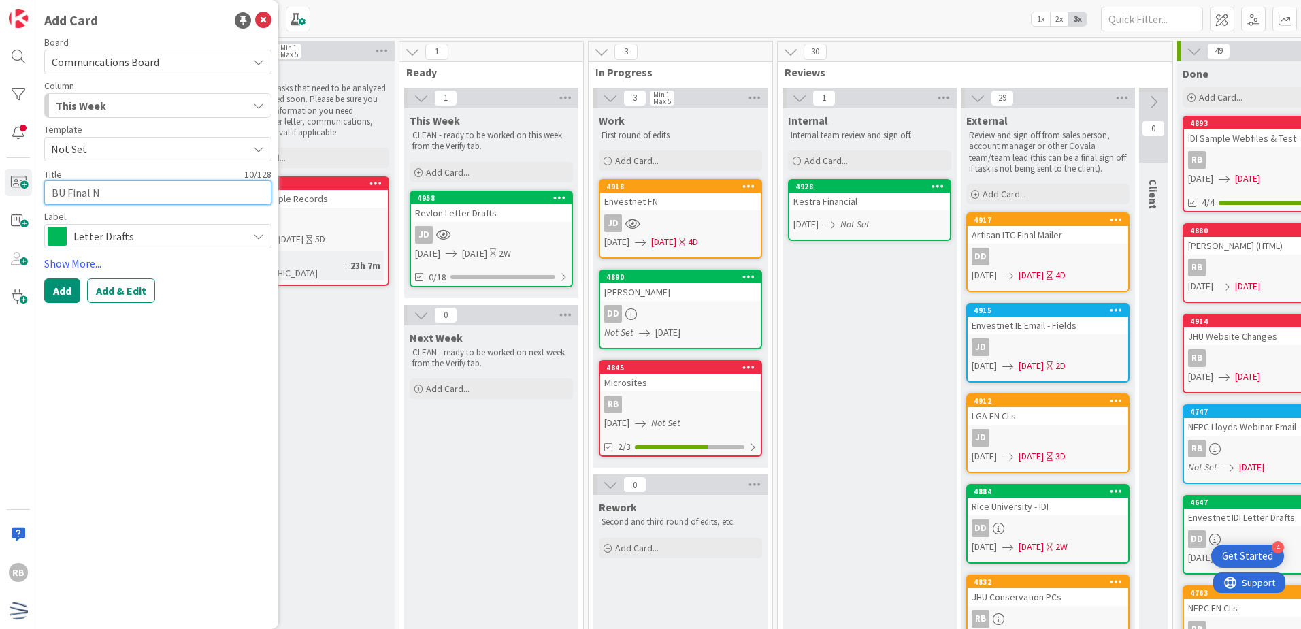
type textarea "BU Final No"
type textarea "x"
type textarea "BU Final Not"
type textarea "x"
type textarea "BU Final Noti"
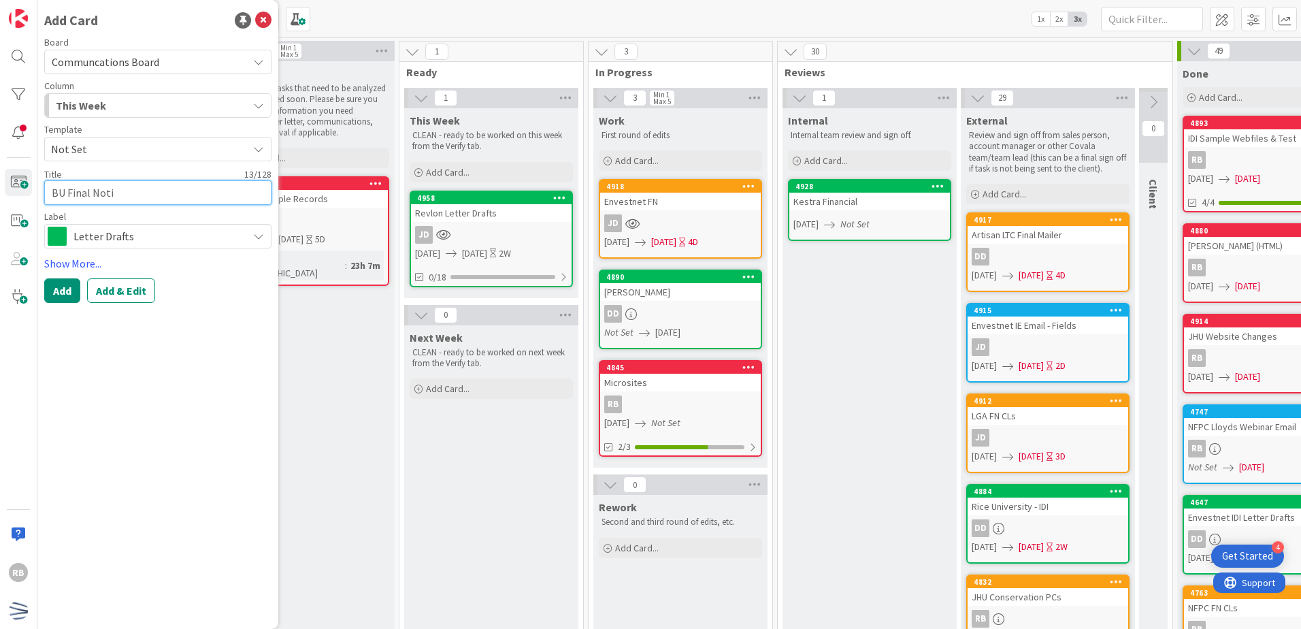
type textarea "x"
type textarea "BU Final Not"
type textarea "x"
type textarea "BU Final No"
type textarea "x"
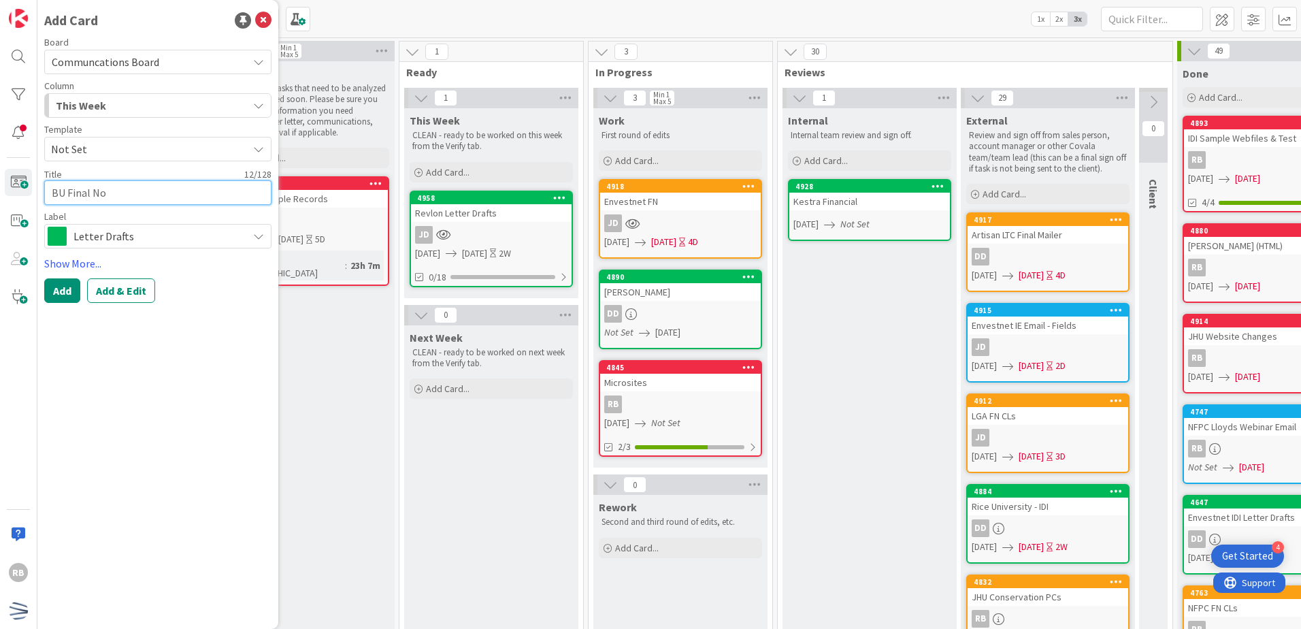
type textarea "BU Final N"
type textarea "x"
type textarea "BU Final"
type textarea "x"
type textarea "BU Final M"
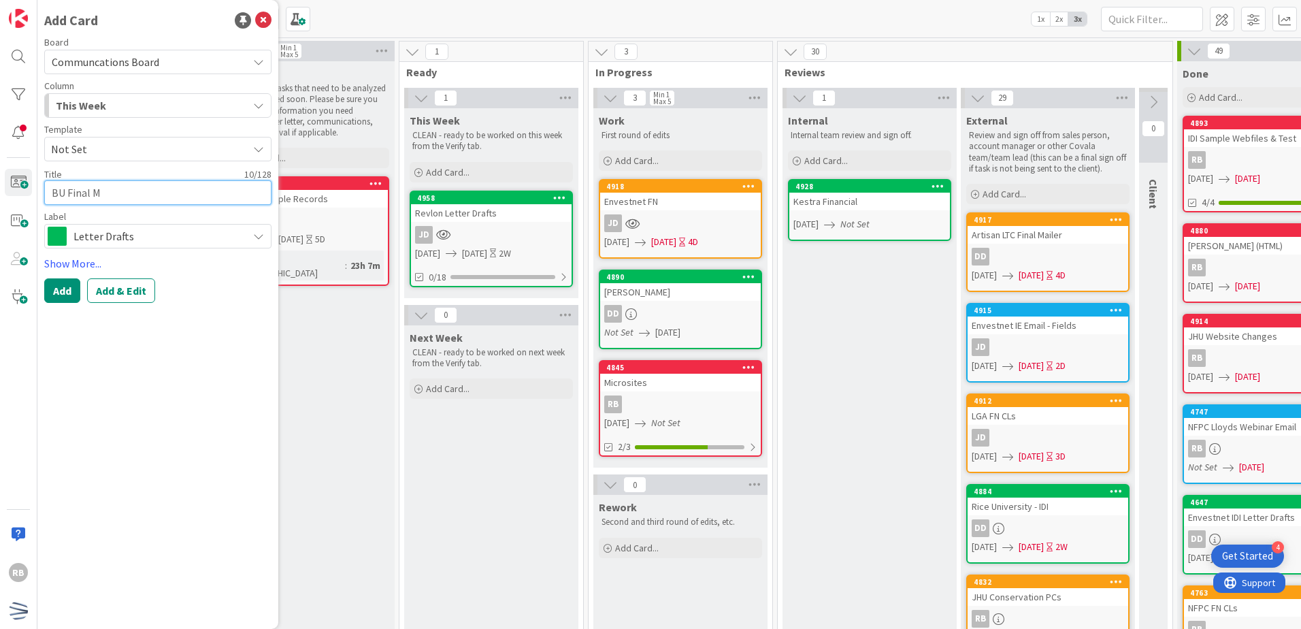
type textarea "x"
type textarea "BU Final Ma"
type textarea "x"
type textarea "BU Final Mai"
type textarea "x"
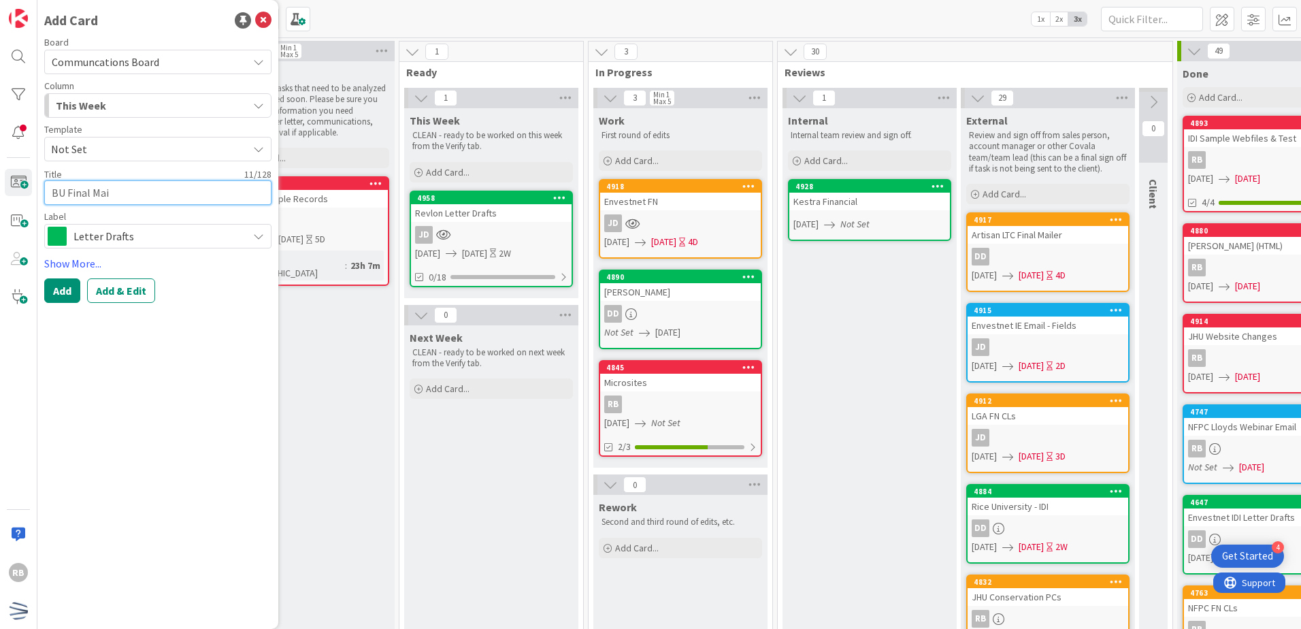
type textarea "BU Final Mail"
type textarea "x"
type textarea "BU Final Maile"
type textarea "x"
type textarea "BU Final Mailer"
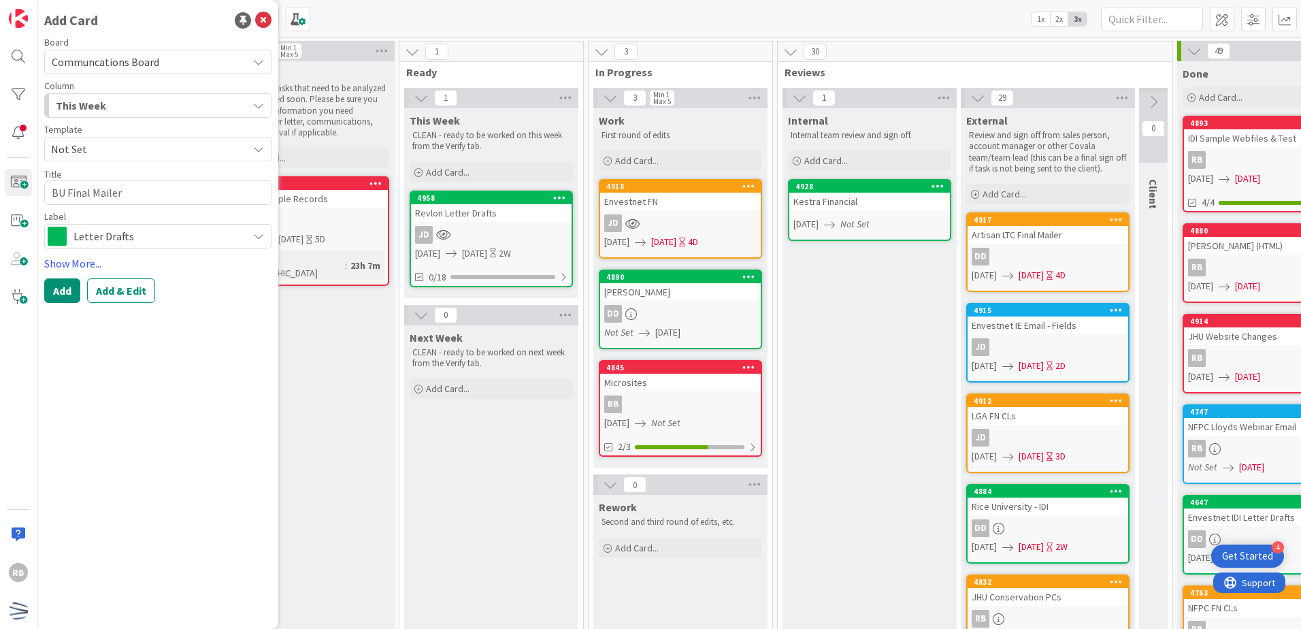
click at [137, 242] on span "Letter Drafts" at bounding box center [156, 236] width 167 height 19
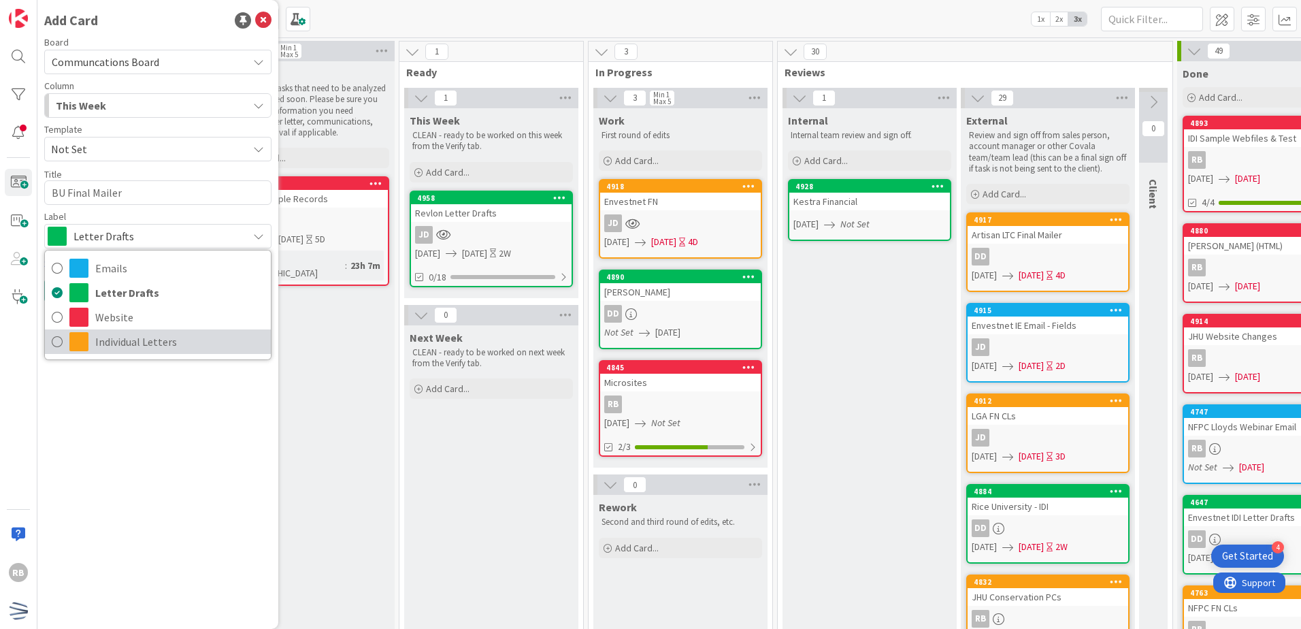
click at [117, 344] on span "Individual Letters" at bounding box center [179, 341] width 169 height 20
type textarea "x"
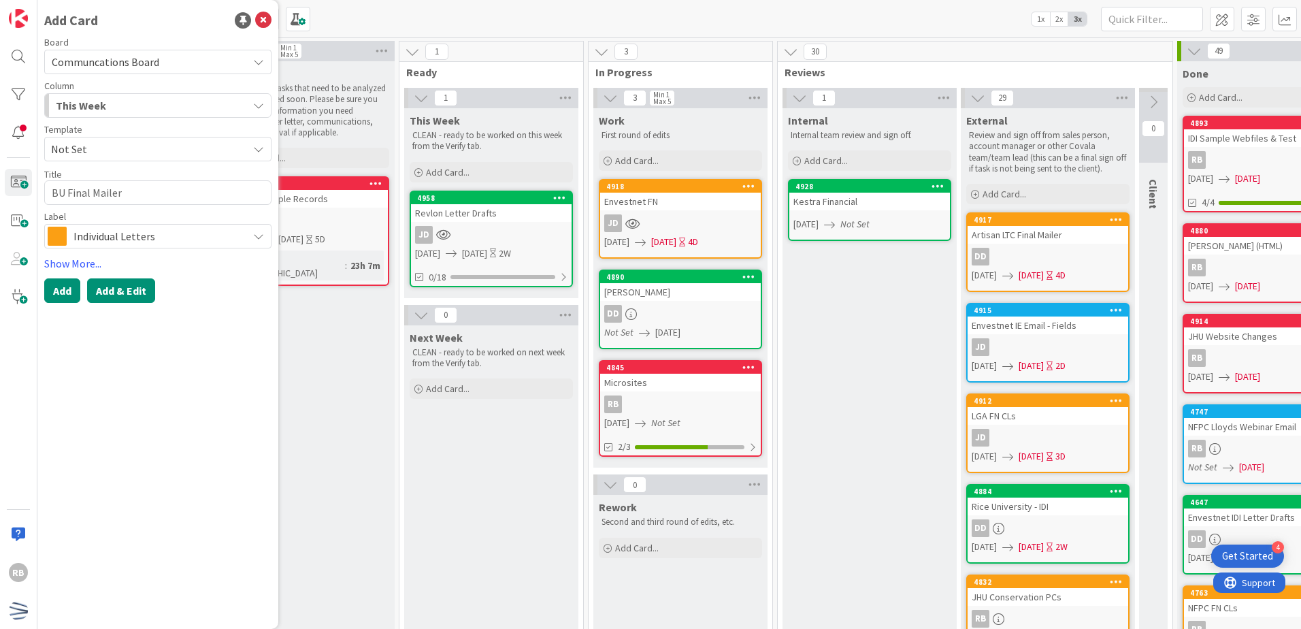
click at [127, 291] on button "Add & Edit" at bounding box center [121, 290] width 68 height 24
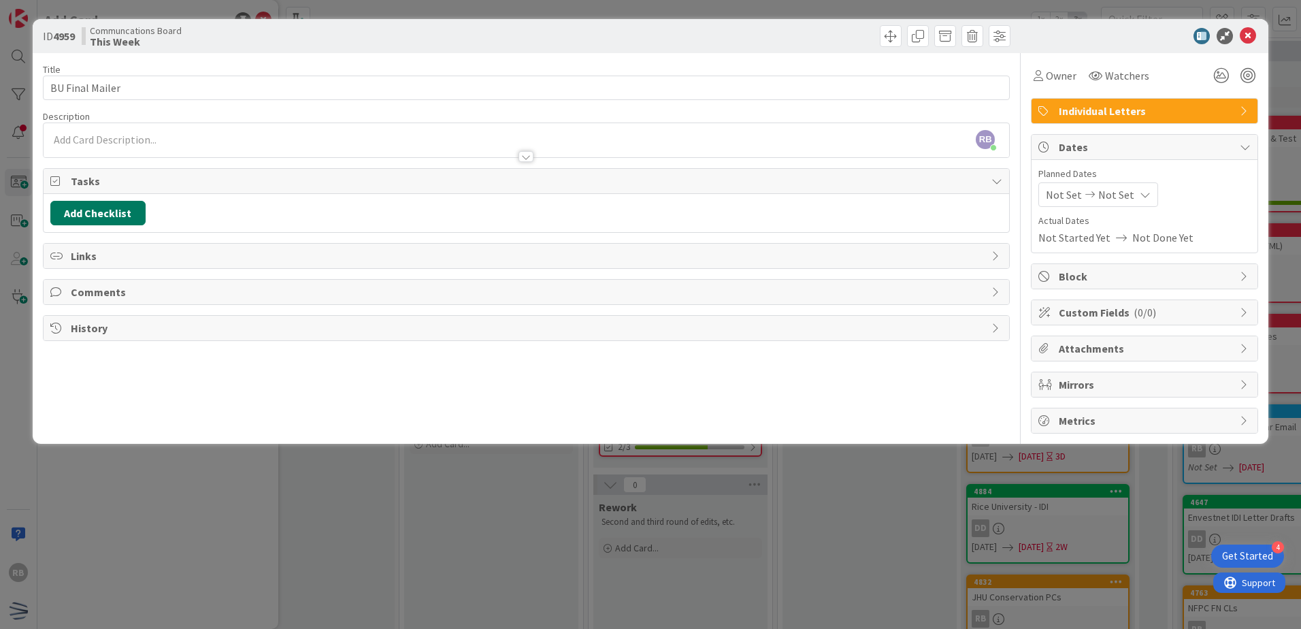
click at [115, 212] on button "Add Checklist" at bounding box center [97, 213] width 95 height 24
click at [107, 339] on link "Load template" at bounding box center [91, 336] width 69 height 14
click at [90, 342] on div "LTC Mailers" at bounding box center [162, 341] width 225 height 24
click at [79, 311] on button "Add" at bounding box center [75, 309] width 36 height 24
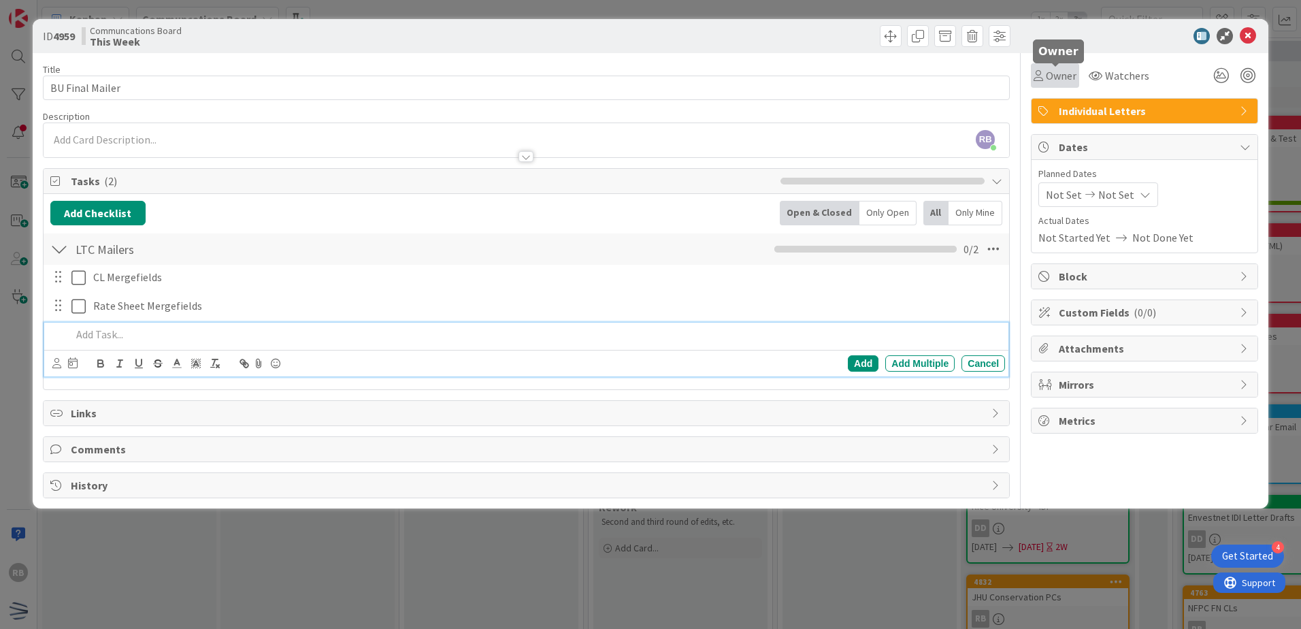
click at [1053, 82] on span "Owner" at bounding box center [1061, 75] width 31 height 16
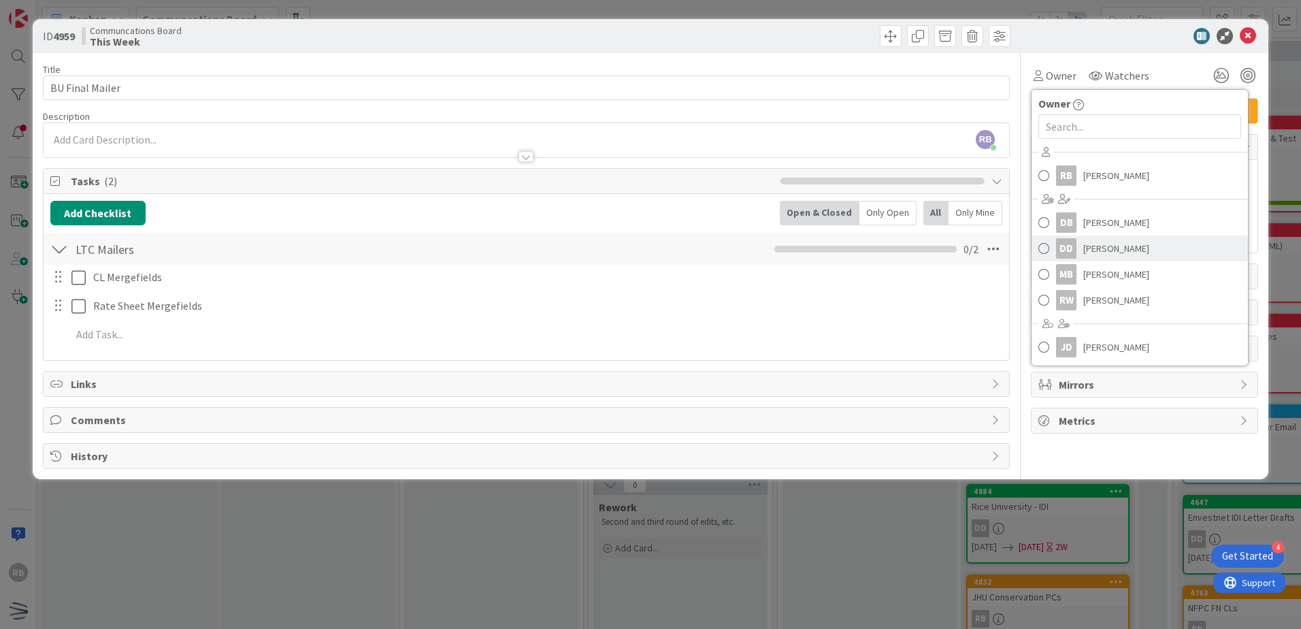
click at [1102, 247] on span "Dayeri Dubon" at bounding box center [1116, 248] width 66 height 20
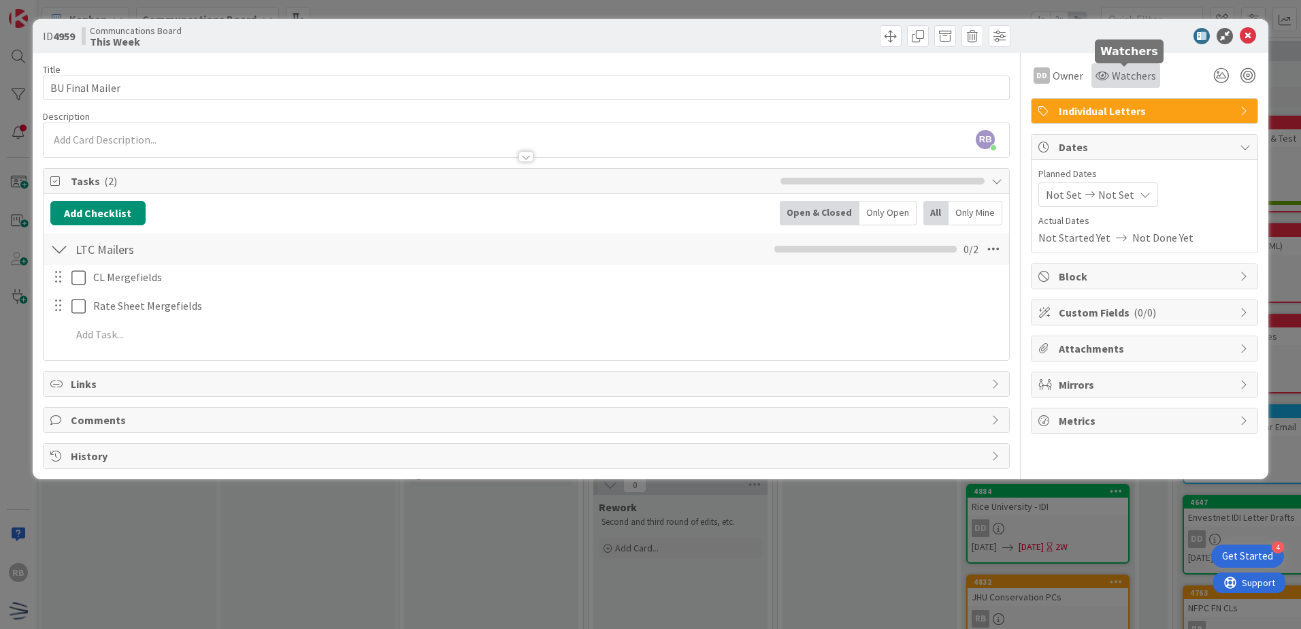
click at [1123, 73] on span "Watchers" at bounding box center [1134, 75] width 44 height 16
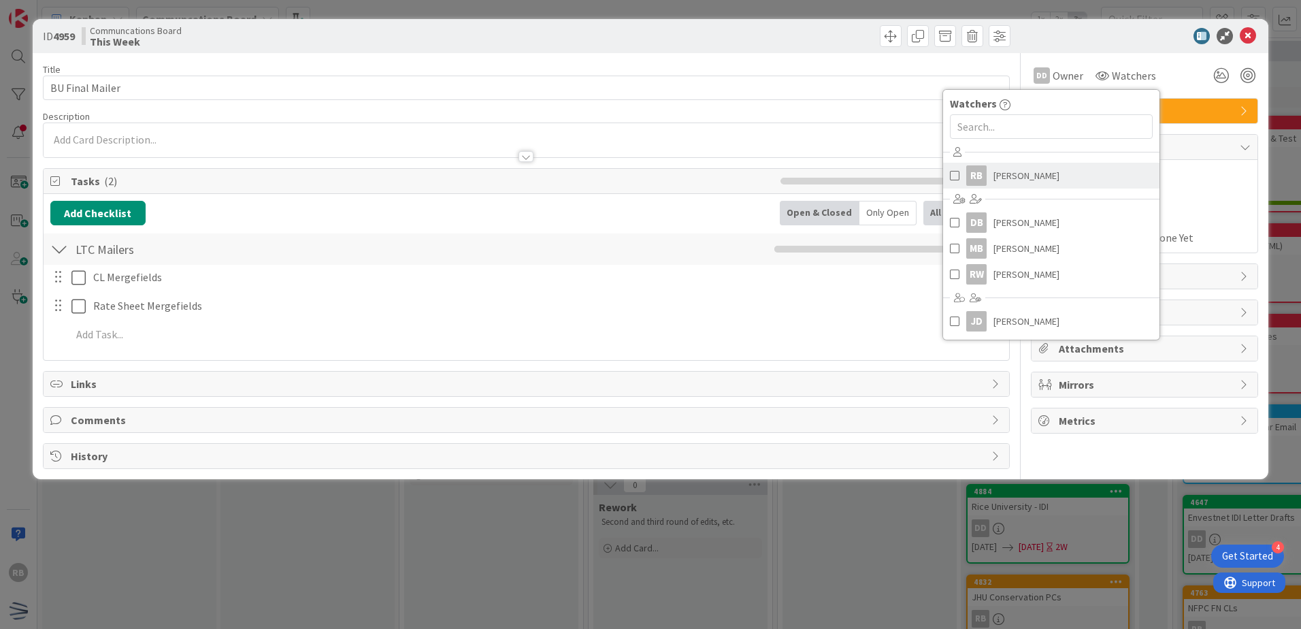
click at [1008, 178] on span "Raul Bobadilla" at bounding box center [1026, 175] width 66 height 20
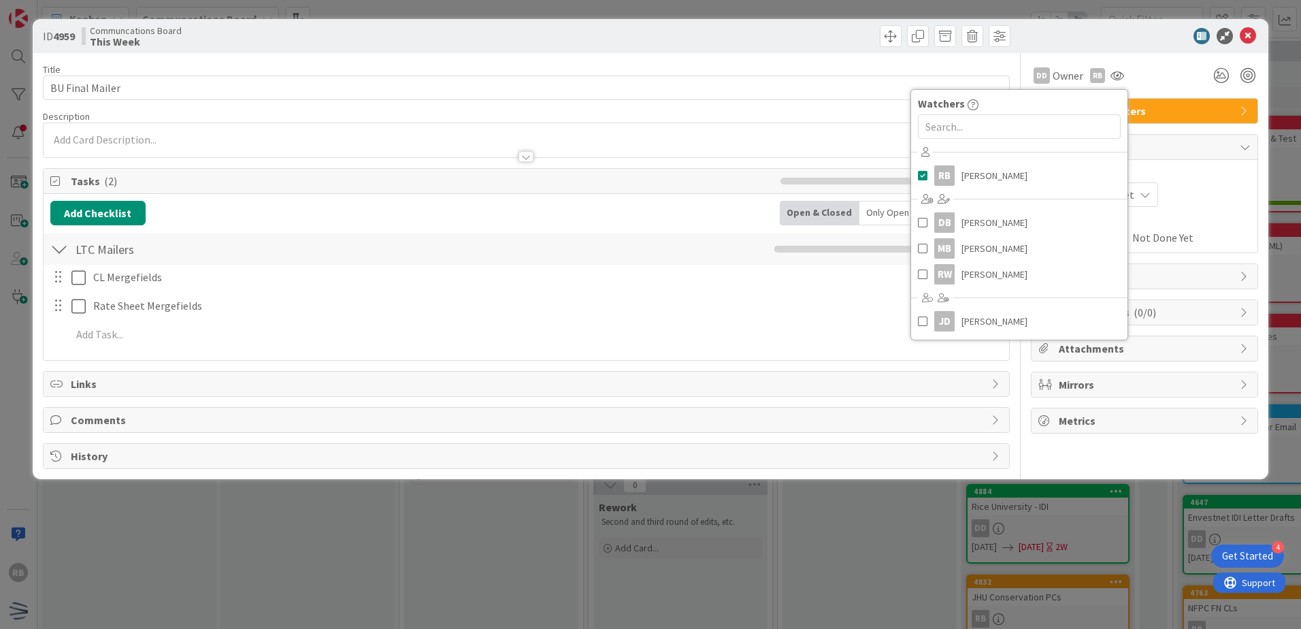
click at [1192, 206] on div "Not Set Not Set" at bounding box center [1144, 194] width 212 height 24
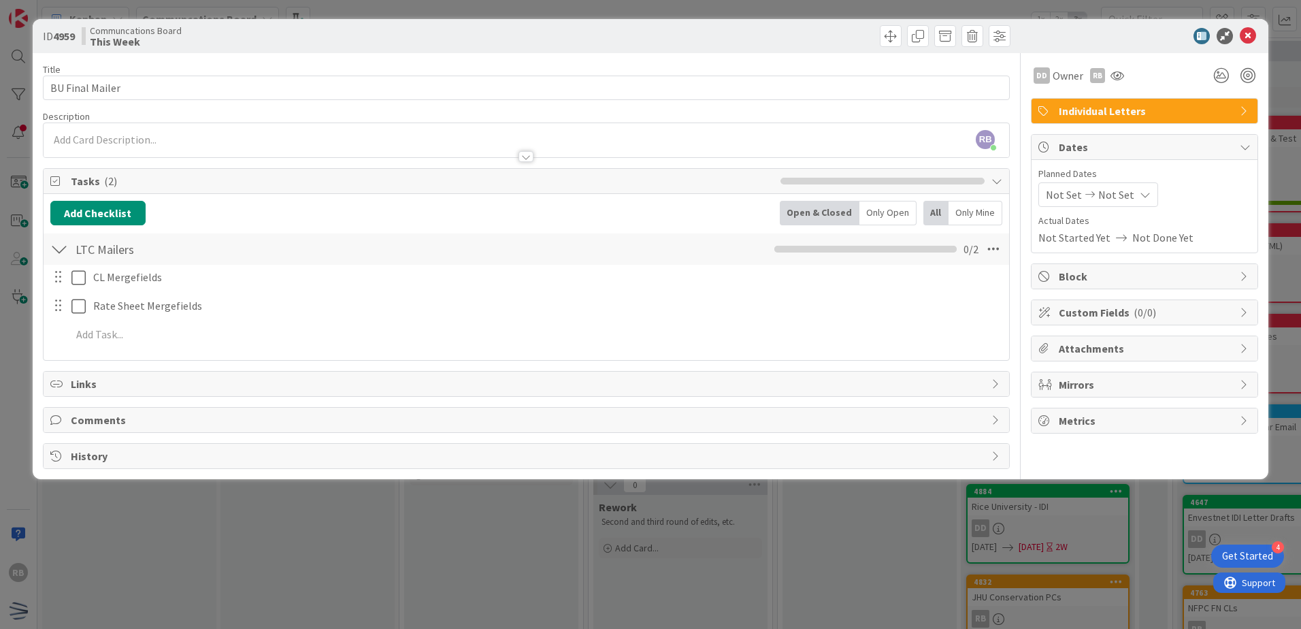
click at [1070, 196] on span "Not Set" at bounding box center [1064, 194] width 36 height 16
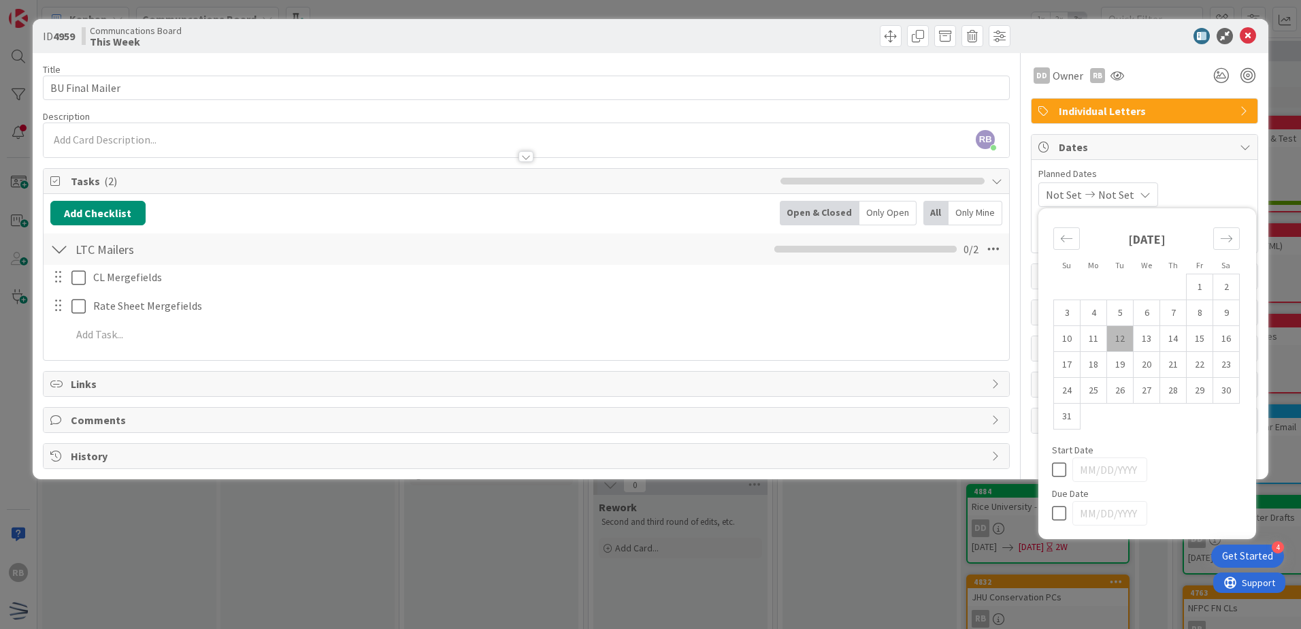
click at [1123, 334] on td "12" at bounding box center [1120, 339] width 27 height 26
type input "08/12/2025"
click at [1202, 337] on td "15" at bounding box center [1200, 339] width 27 height 26
type input "08/15/2025"
click at [1212, 182] on div "Planned Dates 08/12/2025 08/15/2025 Su Mo Tu We Th Fr Sa July 2025 1 2 3 4 5 6 …" at bounding box center [1144, 187] width 212 height 40
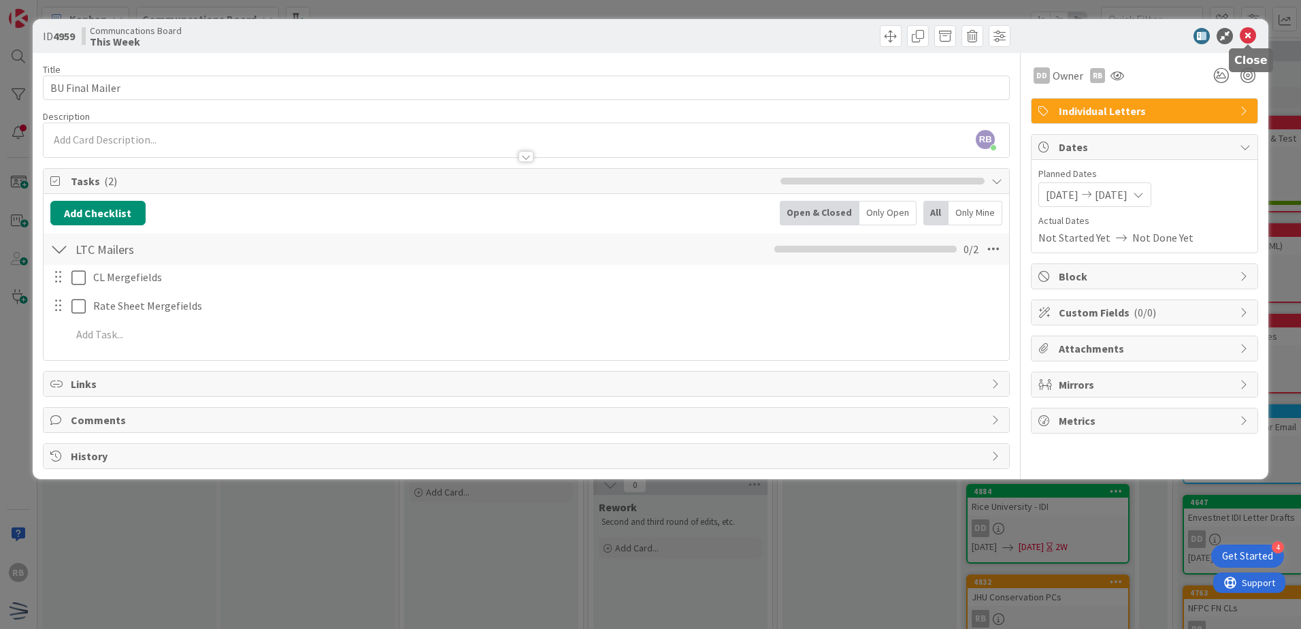
click at [1249, 34] on icon at bounding box center [1248, 36] width 16 height 16
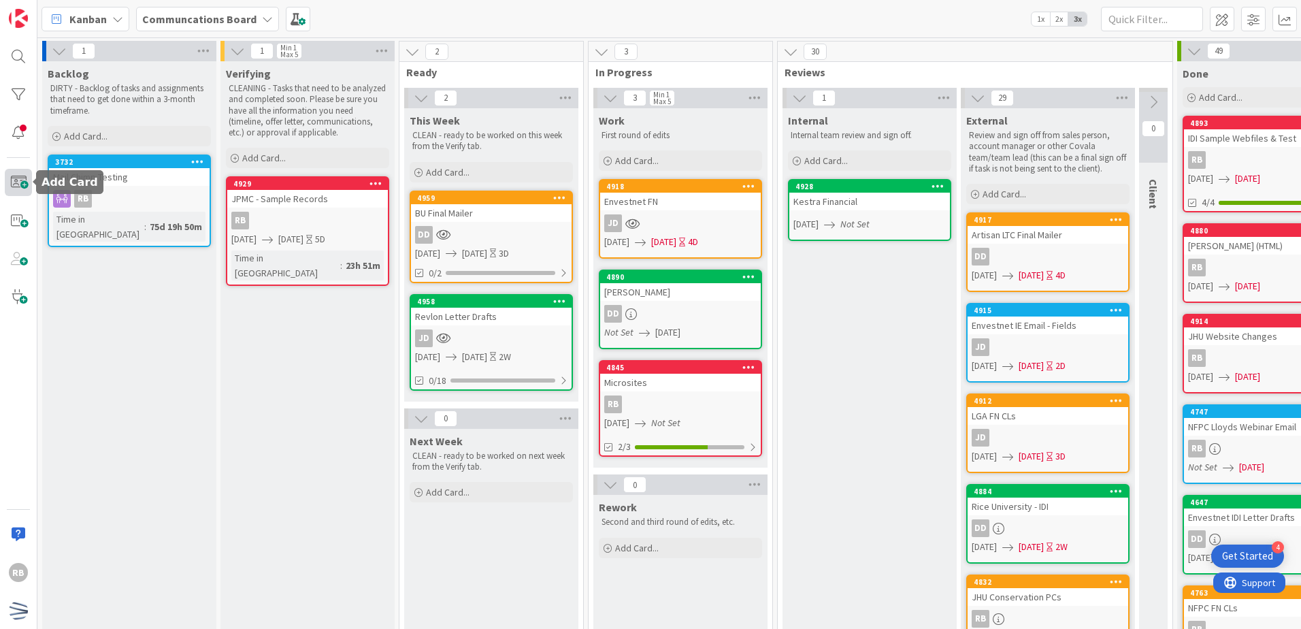
click at [17, 181] on span at bounding box center [18, 182] width 27 height 27
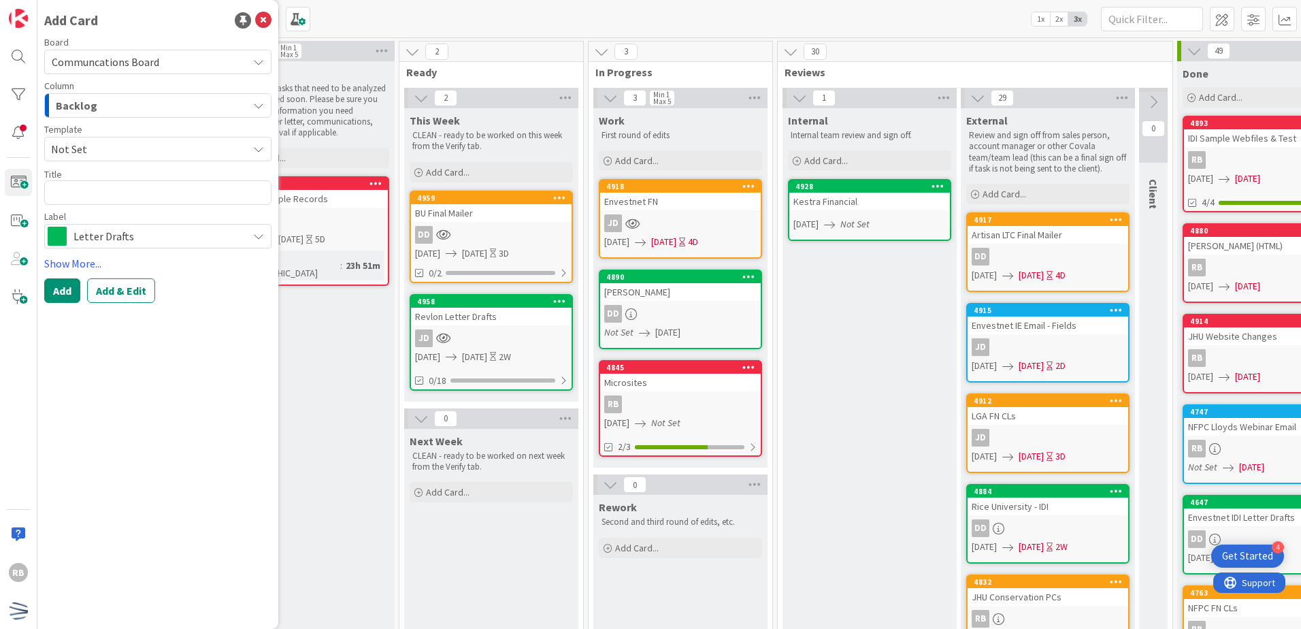
type textarea "x"
type textarea "W"
type textarea "x"
type textarea "WO"
type textarea "x"
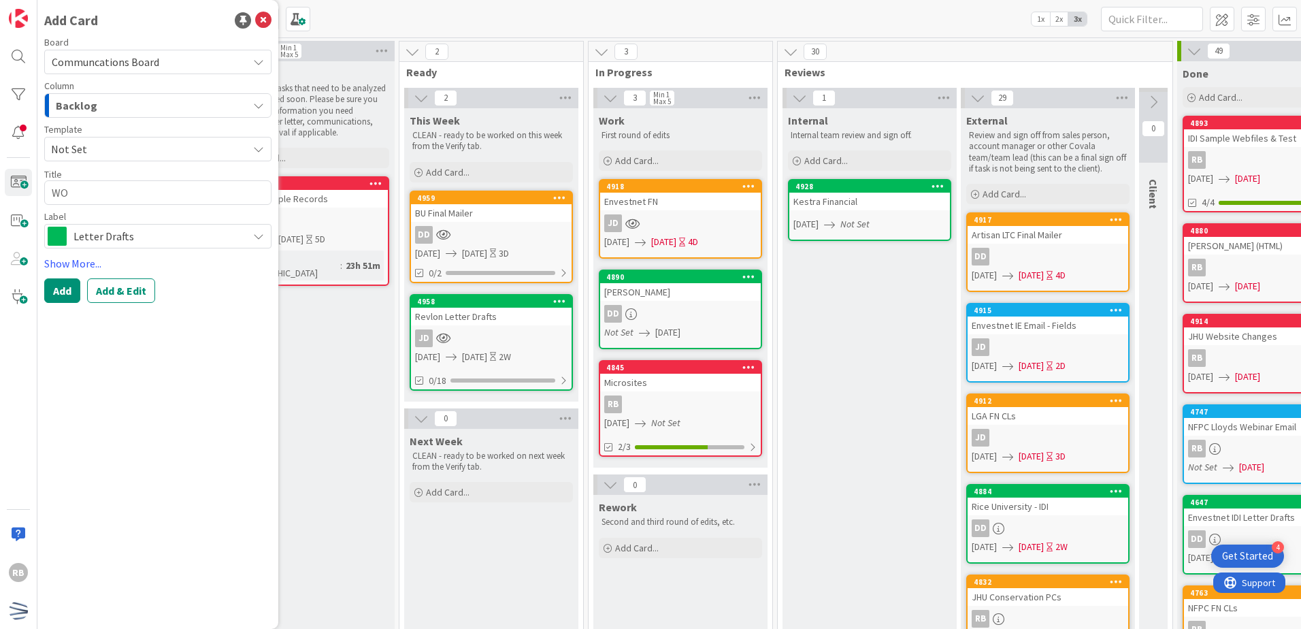
type textarea "WOM"
type textarea "x"
type textarea "WOMB"
type textarea "x"
type textarea "WOMBL"
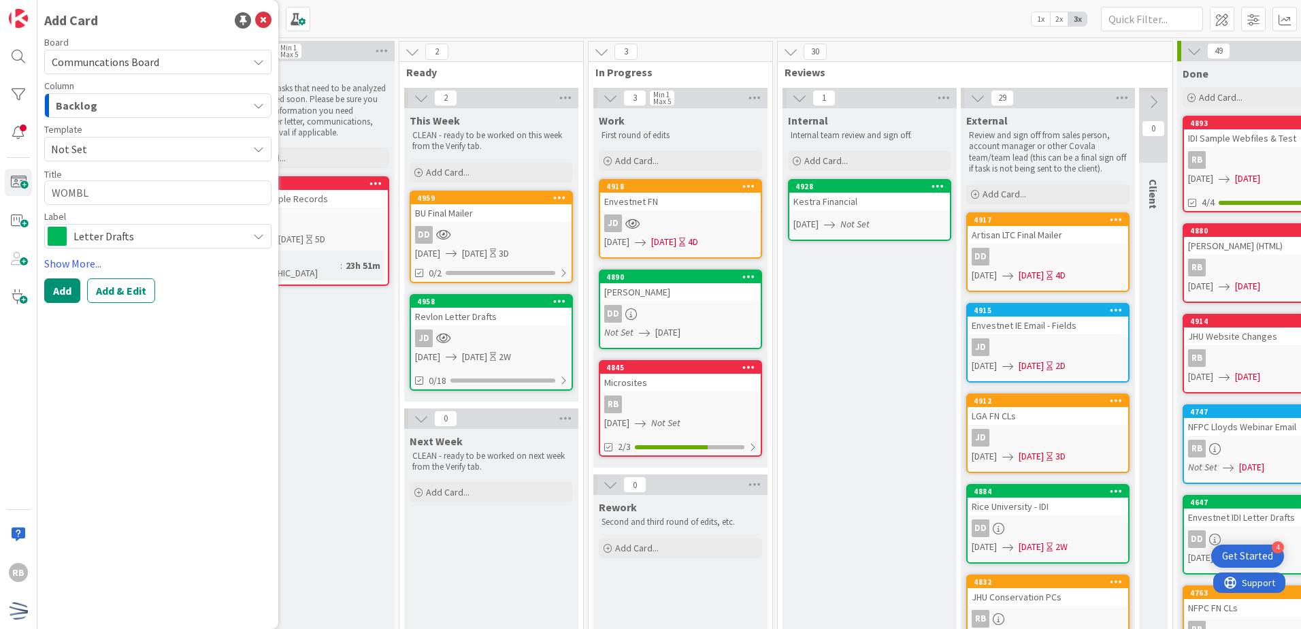
type textarea "x"
type textarea "WOMBLE"
type textarea "x"
type textarea "WOMBLE"
type textarea "x"
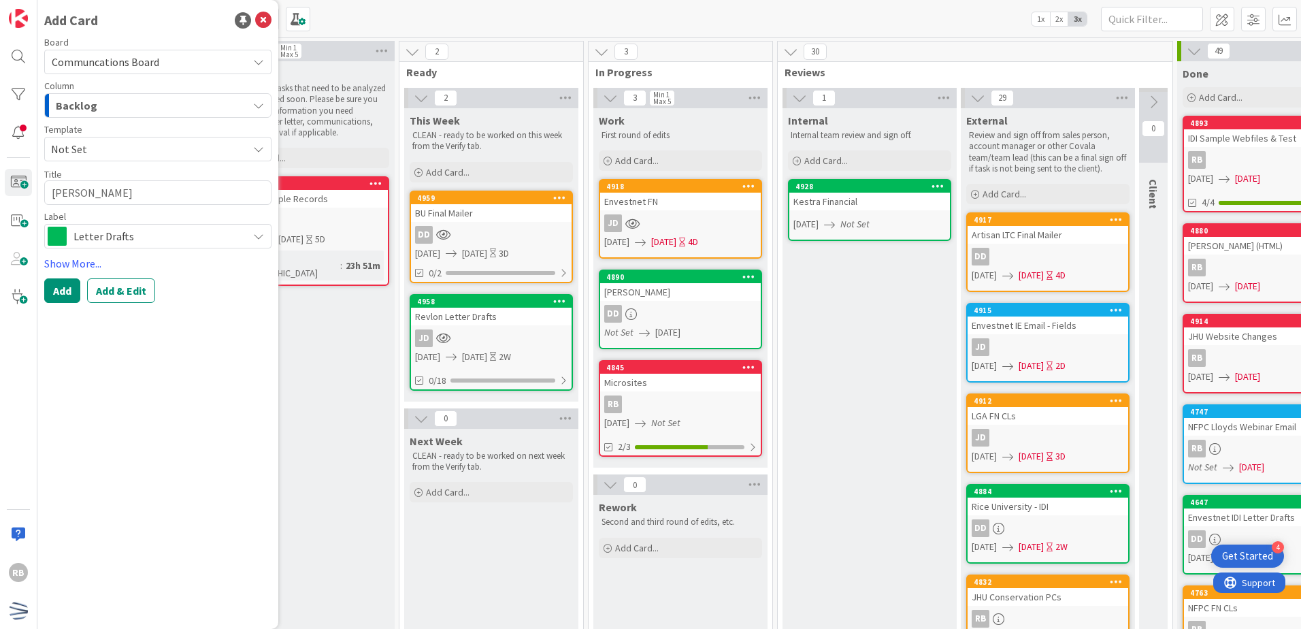
type textarea "WOMBLE -"
type textarea "x"
type textarea "WOMBLE -"
type textarea "x"
type textarea "WOMBLE - H"
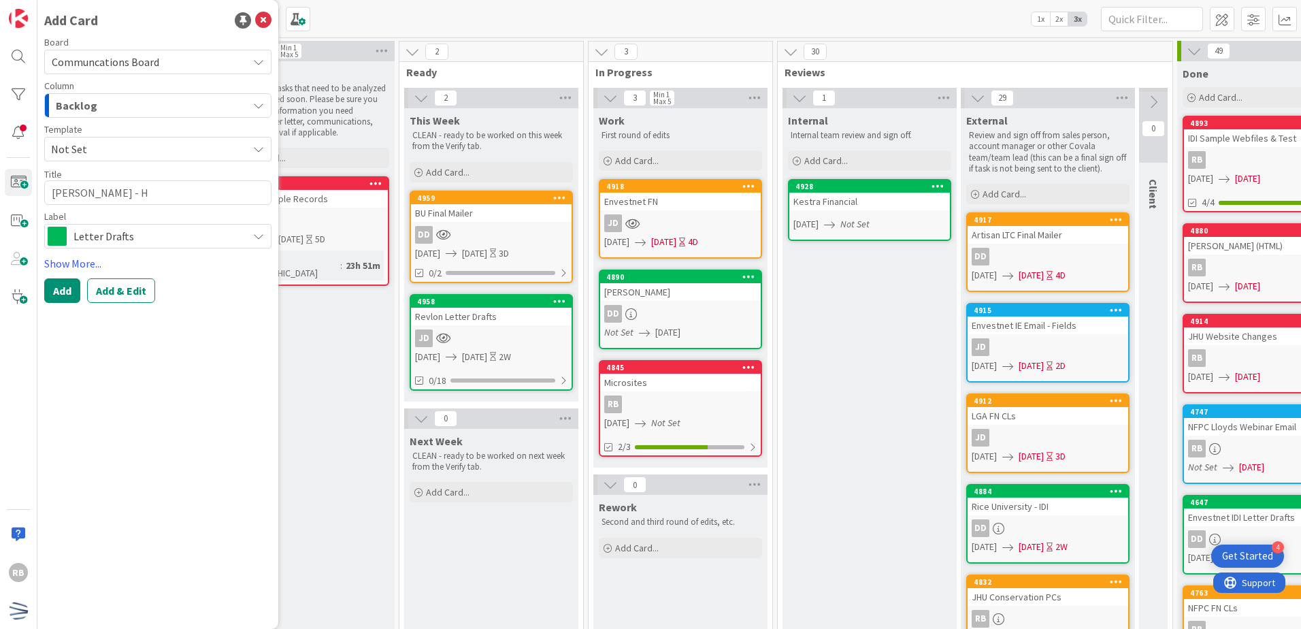
type textarea "x"
type textarea "WOMBLE - HO"
type textarea "x"
type textarea "WOMBLE - HOL"
type textarea "x"
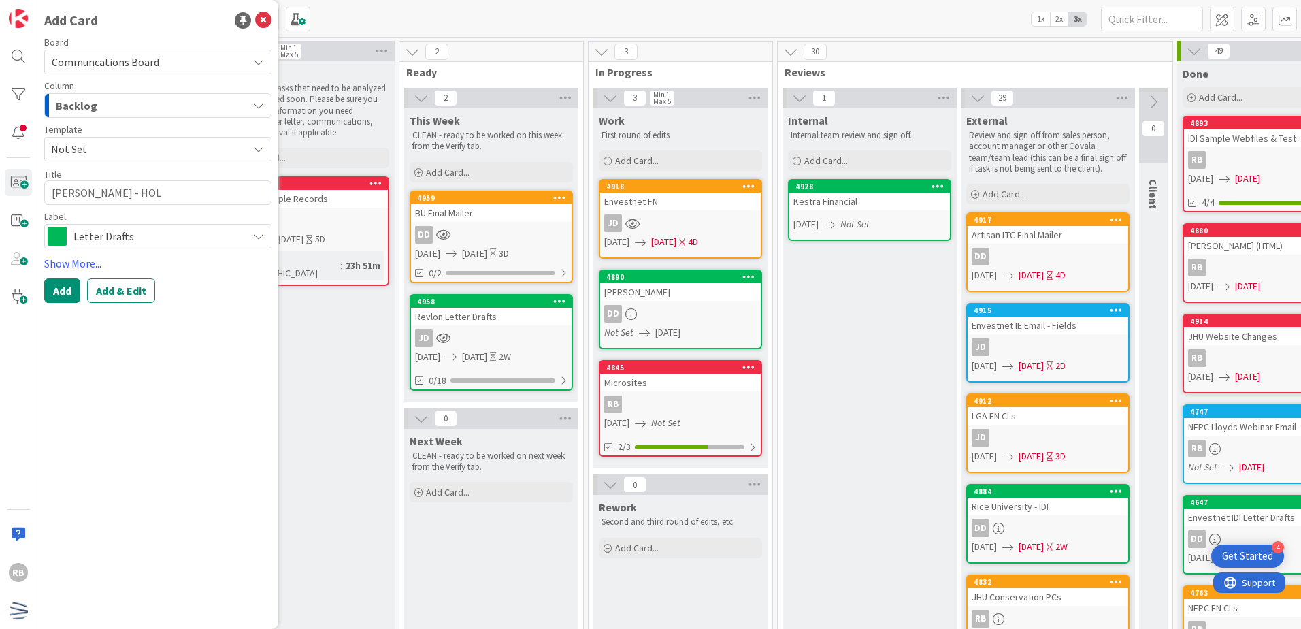
type textarea "WOMBLE - HOLD"
type textarea "x"
type textarea "WOMBLE - HOLD?"
click at [120, 235] on span "Letter Drafts" at bounding box center [156, 236] width 167 height 19
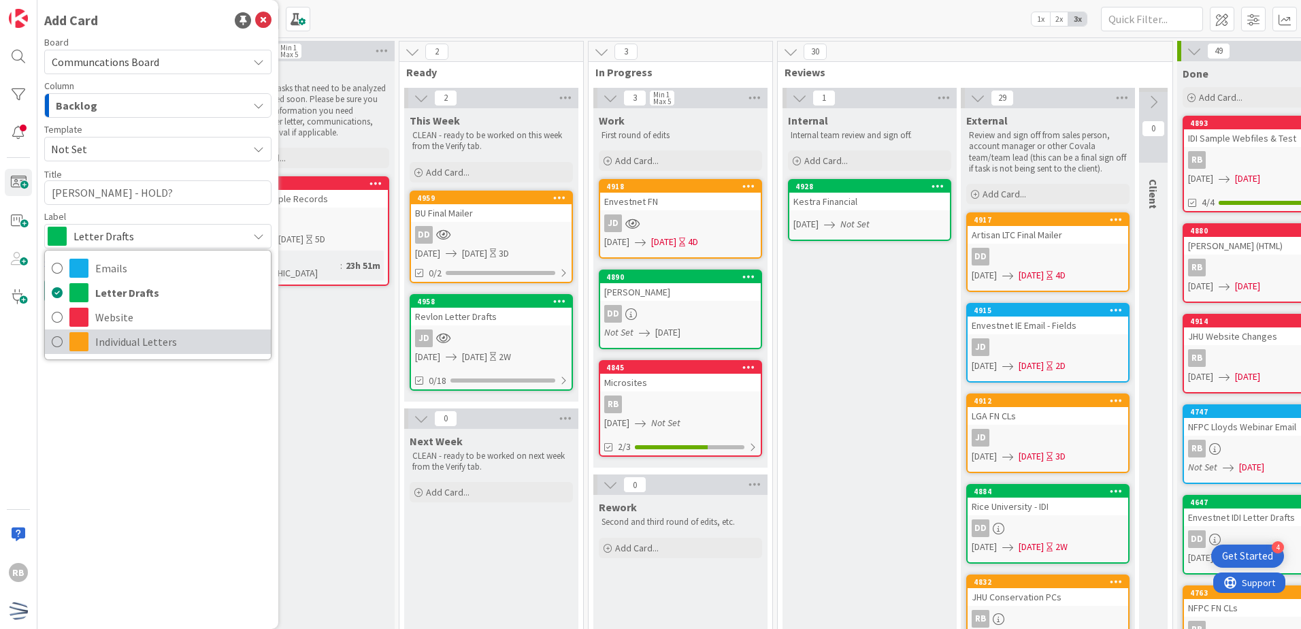
click at [136, 348] on span "Individual Letters" at bounding box center [179, 341] width 169 height 20
type textarea "x"
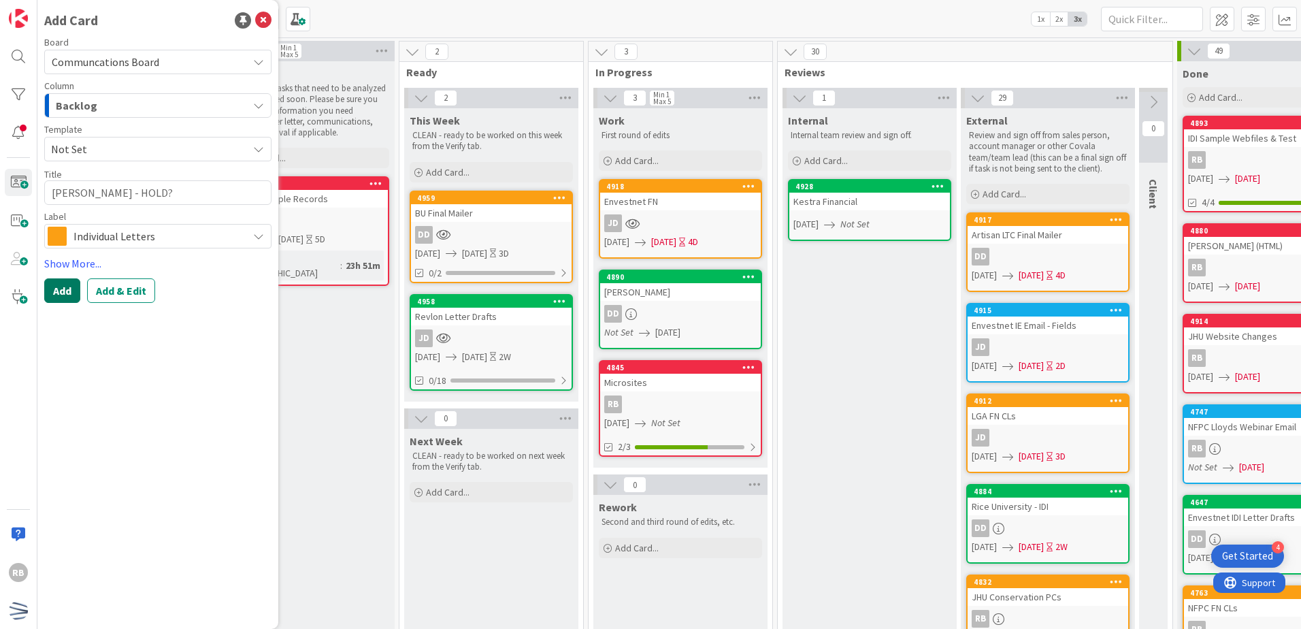
click at [67, 294] on button "Add" at bounding box center [62, 290] width 36 height 24
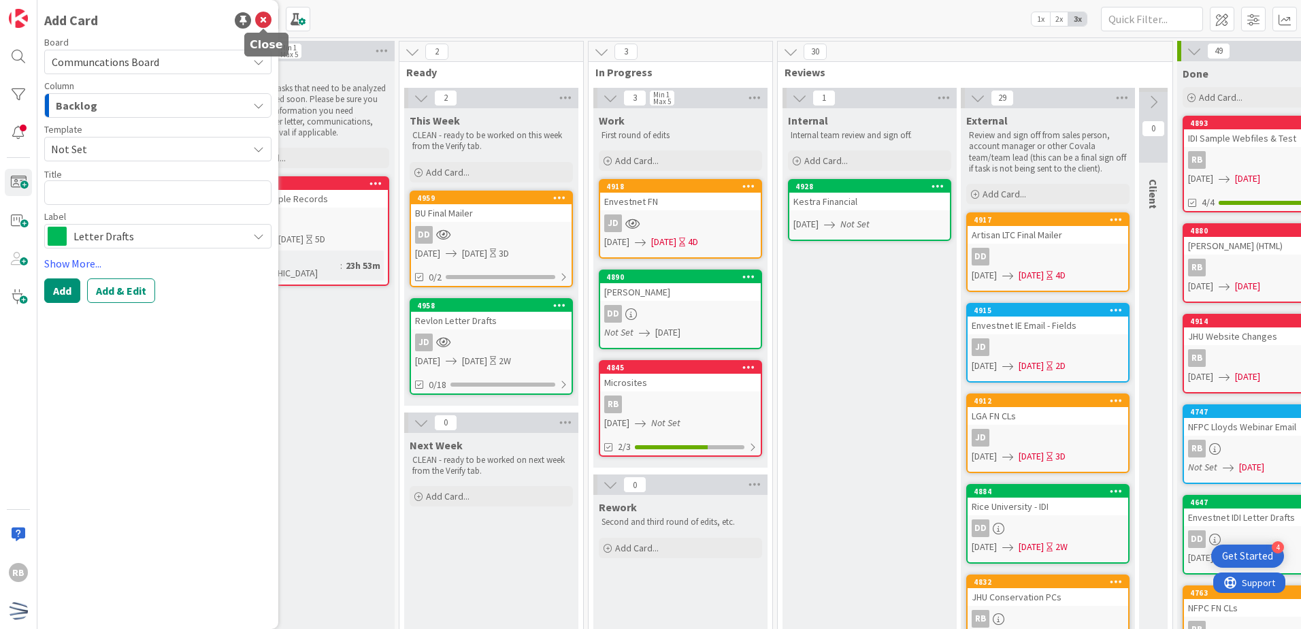
click at [265, 14] on icon at bounding box center [263, 20] width 16 height 16
